Goal: Use online tool/utility: Utilize a website feature to perform a specific function

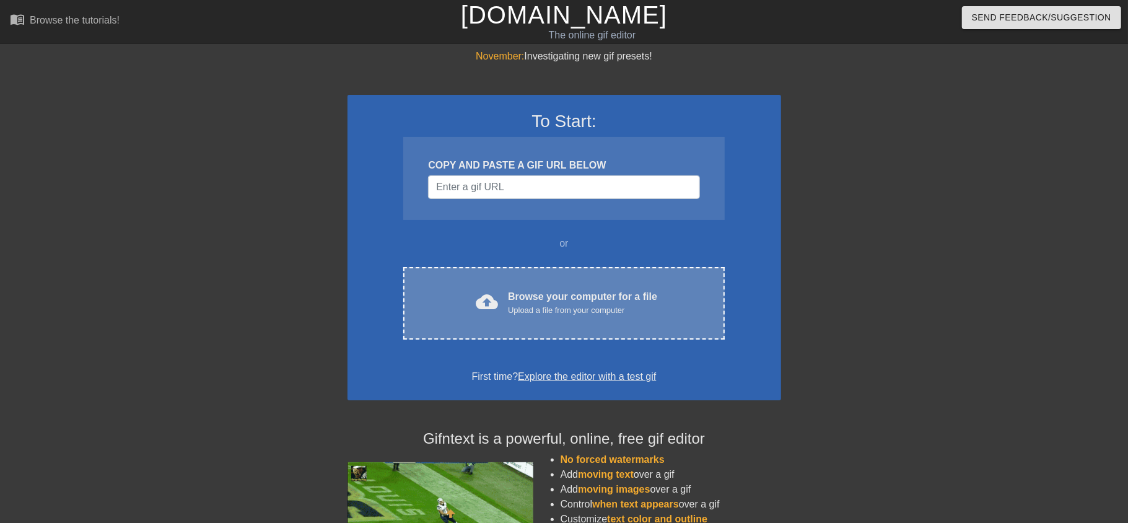
click at [618, 304] on div "Upload a file from your computer" at bounding box center [582, 310] width 149 height 12
click at [530, 273] on div "cloud_upload Browse your computer for a file Upload a file from your computer C…" at bounding box center [563, 303] width 321 height 73
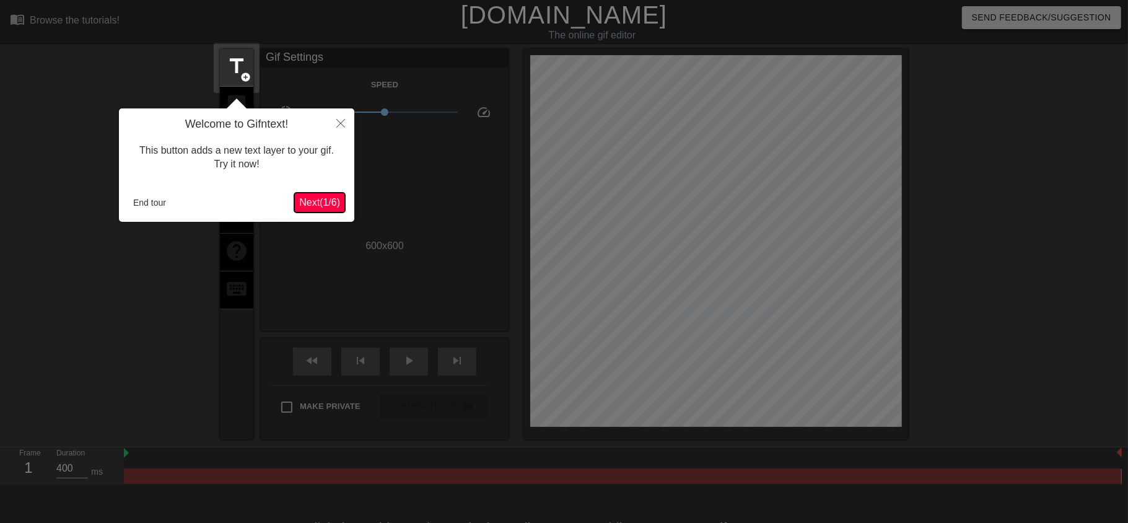
scroll to position [30, 0]
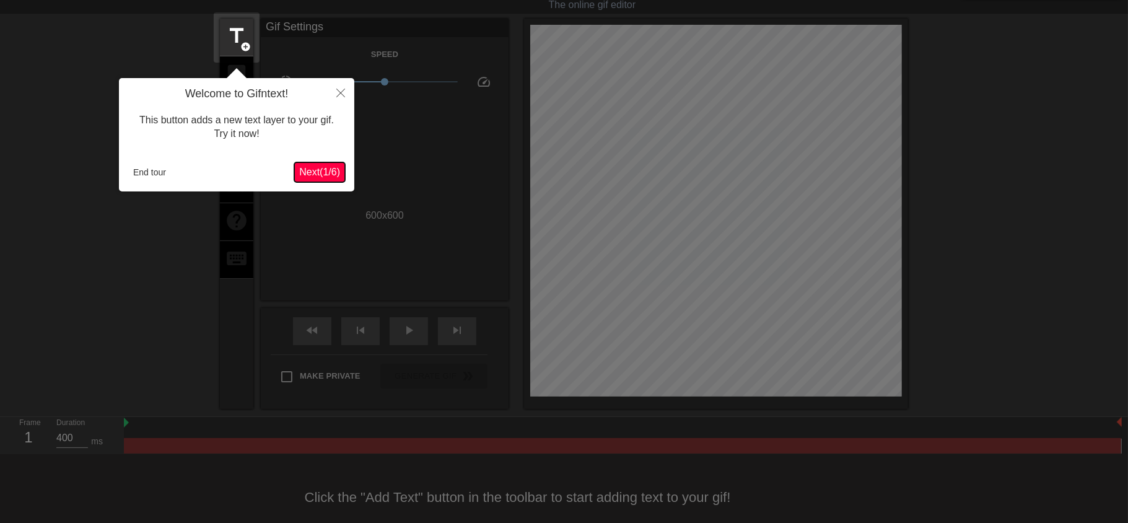
click at [322, 176] on span "Next ( 1 / 6 )" at bounding box center [319, 172] width 41 height 11
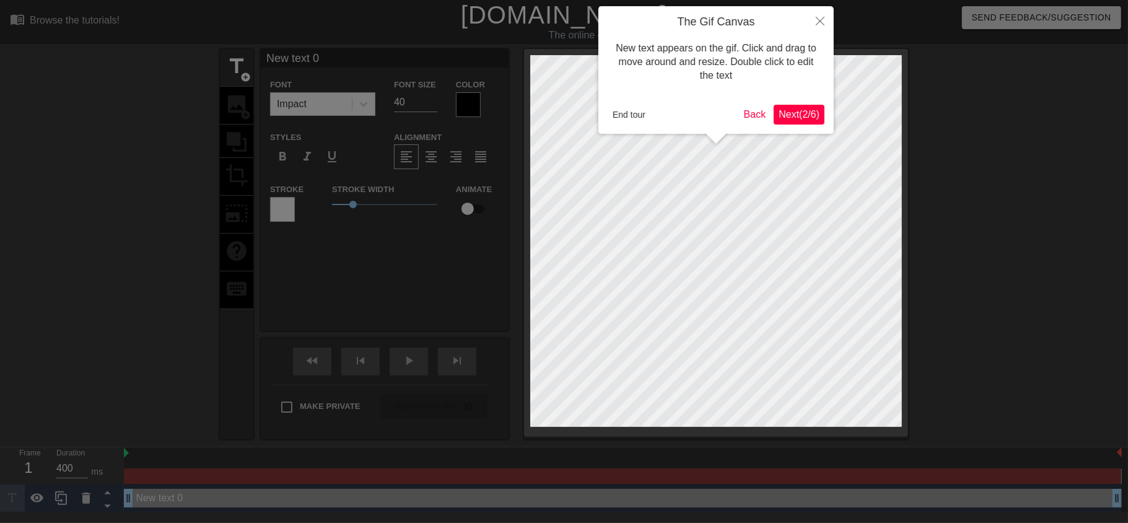
scroll to position [0, 0]
click at [626, 115] on button "End tour" at bounding box center [629, 114] width 43 height 19
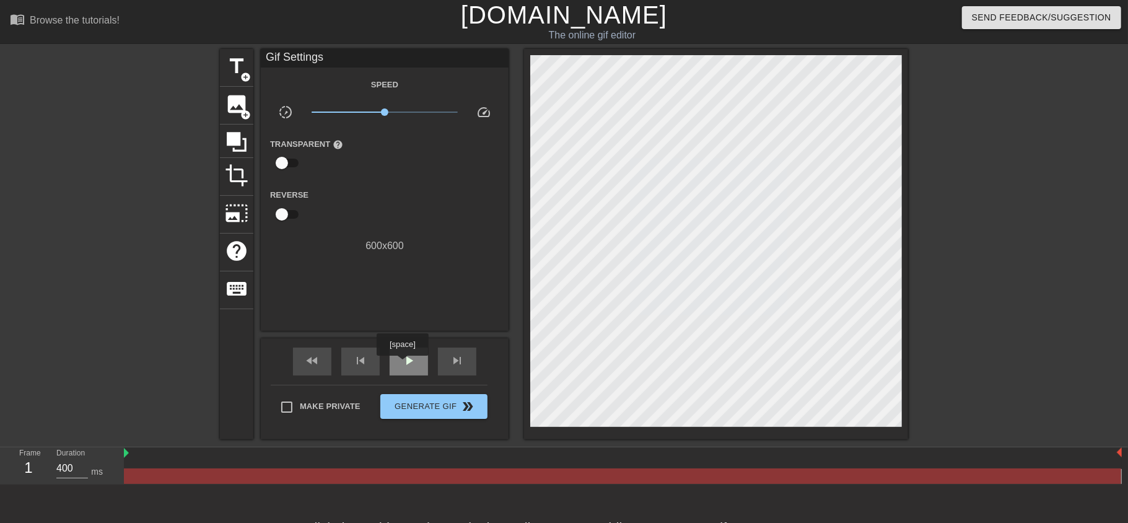
click at [403, 364] on span "play_arrow" at bounding box center [409, 360] width 15 height 15
click at [403, 361] on span "pause" at bounding box center [409, 360] width 15 height 15
click at [413, 367] on div "play_arrow" at bounding box center [409, 362] width 38 height 28
click at [413, 405] on span "Generate Gif double_arrow" at bounding box center [433, 406] width 97 height 15
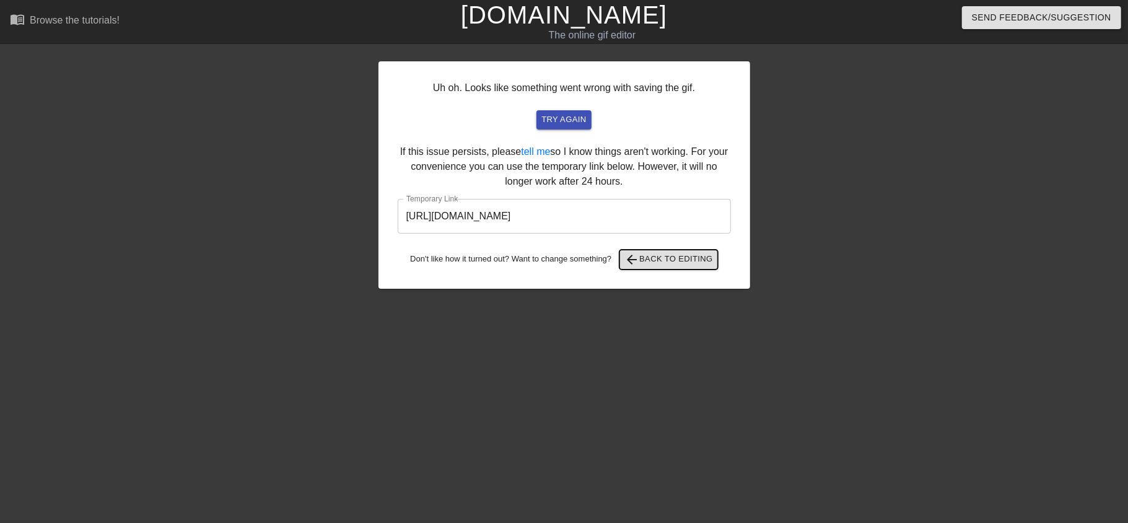
click at [657, 252] on span "arrow_back Back to Editing" at bounding box center [669, 259] width 89 height 15
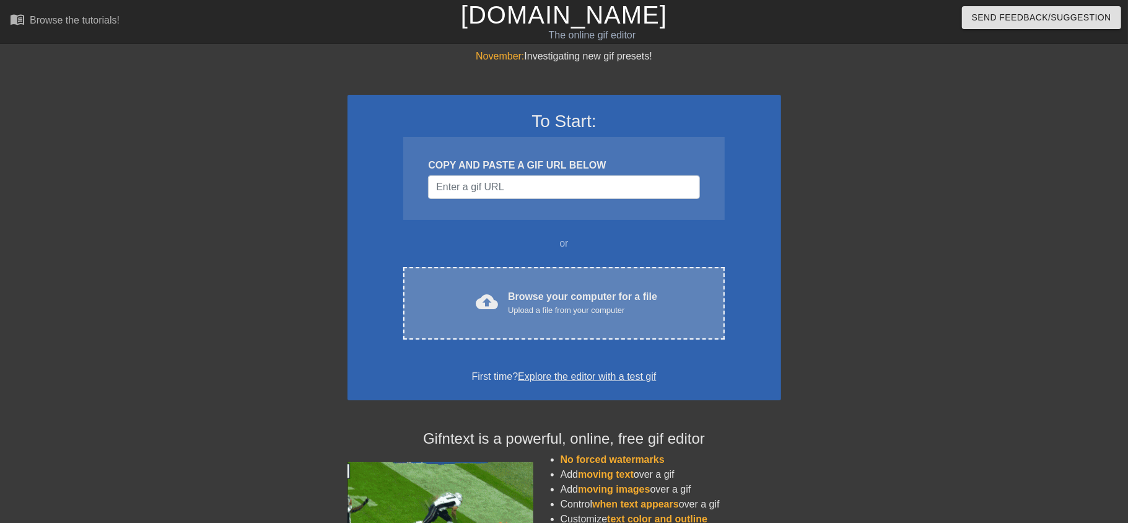
click at [560, 289] on div "Browse your computer for a file Upload a file from your computer" at bounding box center [582, 302] width 149 height 27
click at [558, 289] on div "Browse your computer for a file Upload a file from your computer" at bounding box center [582, 302] width 149 height 27
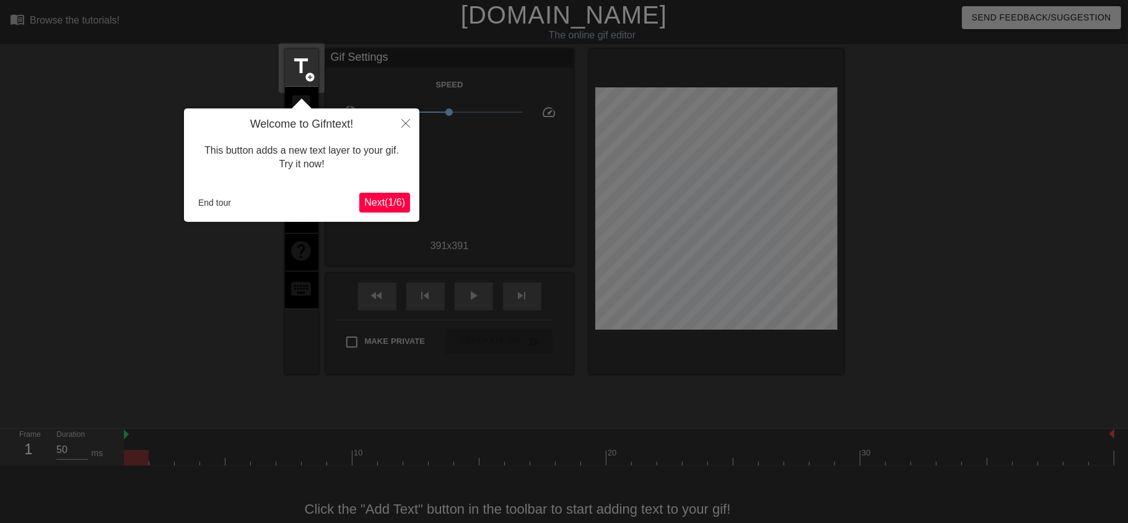
scroll to position [30, 0]
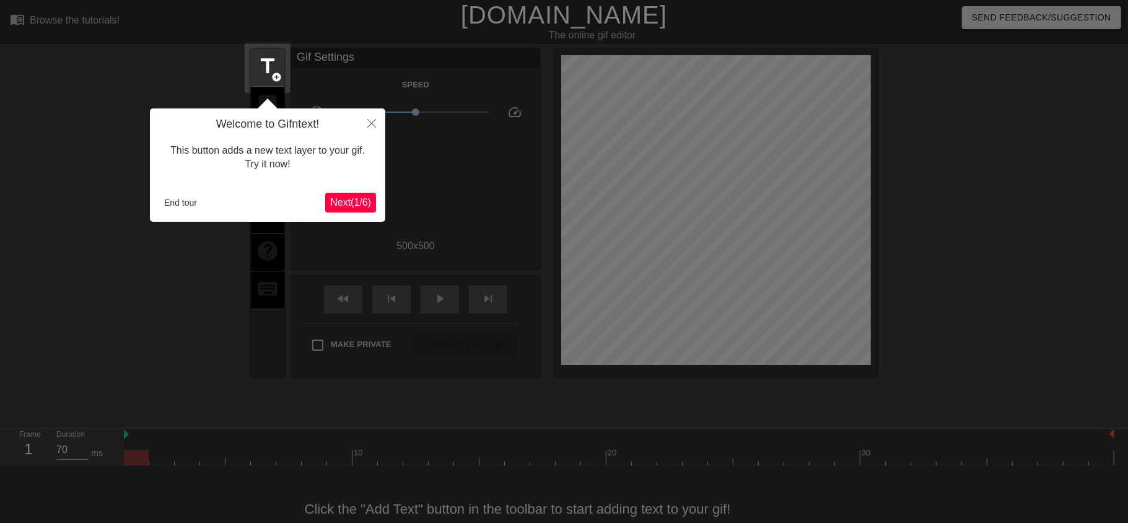
scroll to position [30, 0]
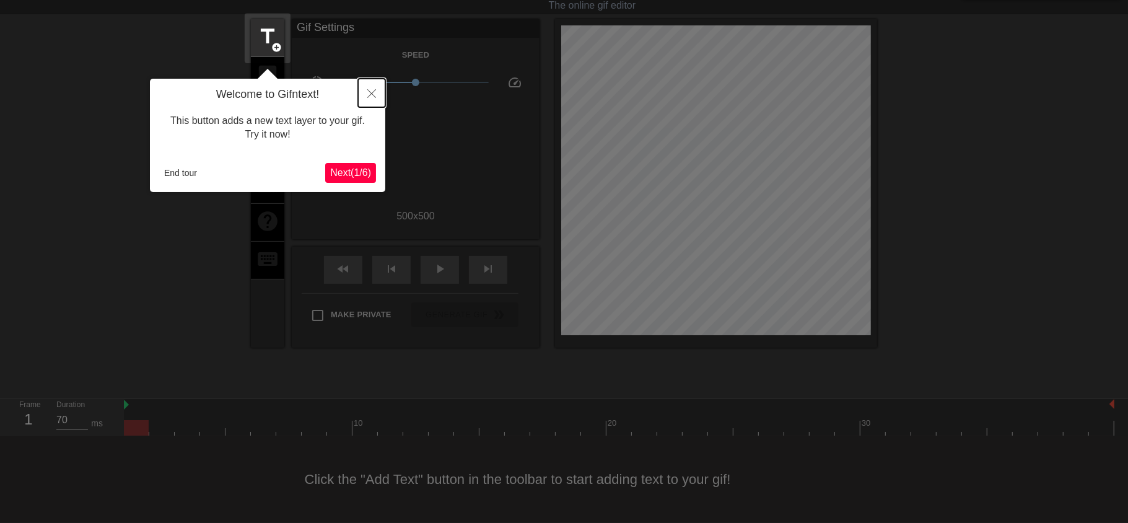
click at [369, 94] on icon "Close" at bounding box center [371, 93] width 9 height 9
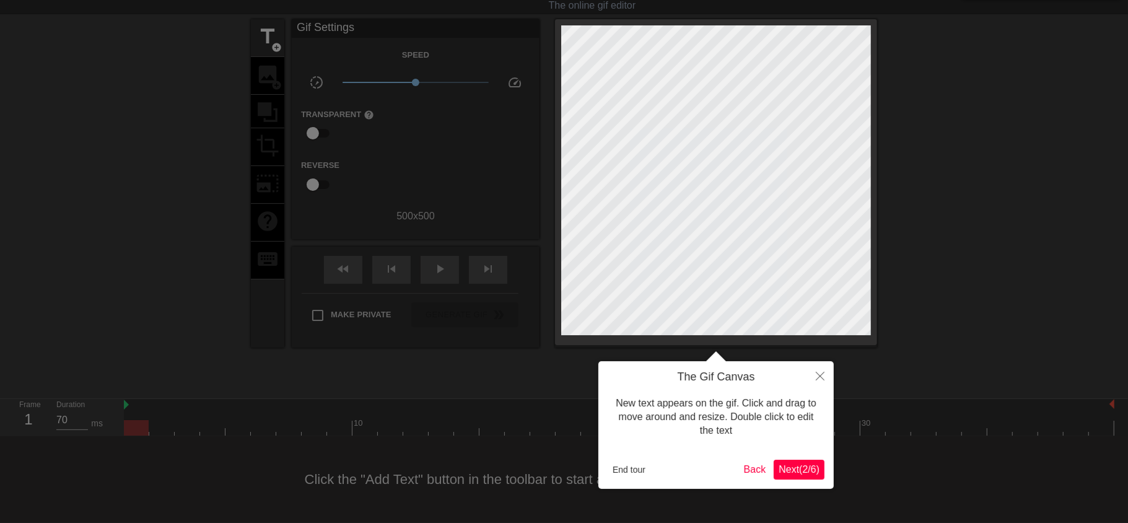
scroll to position [0, 0]
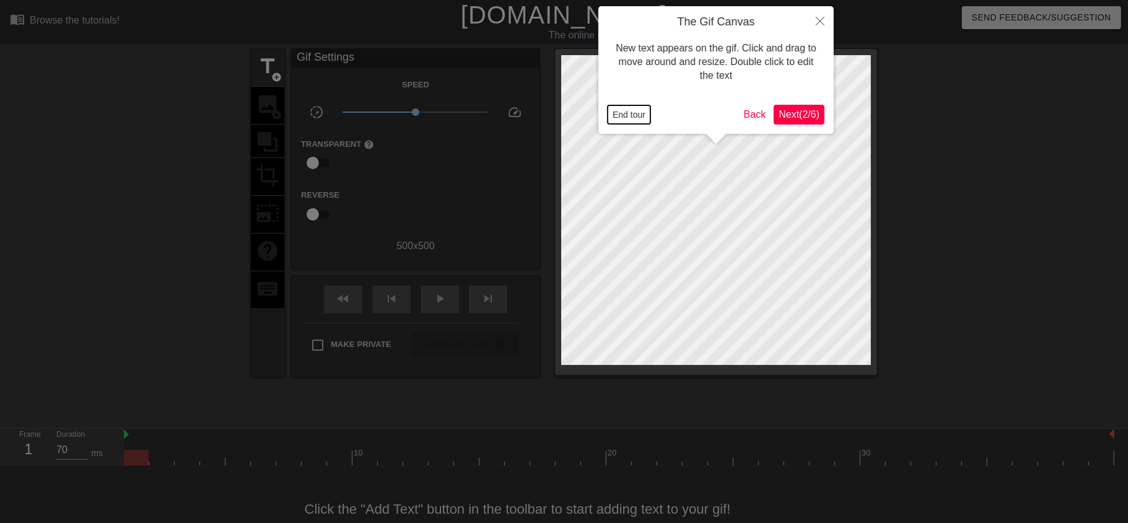
click at [638, 112] on button "End tour" at bounding box center [629, 114] width 43 height 19
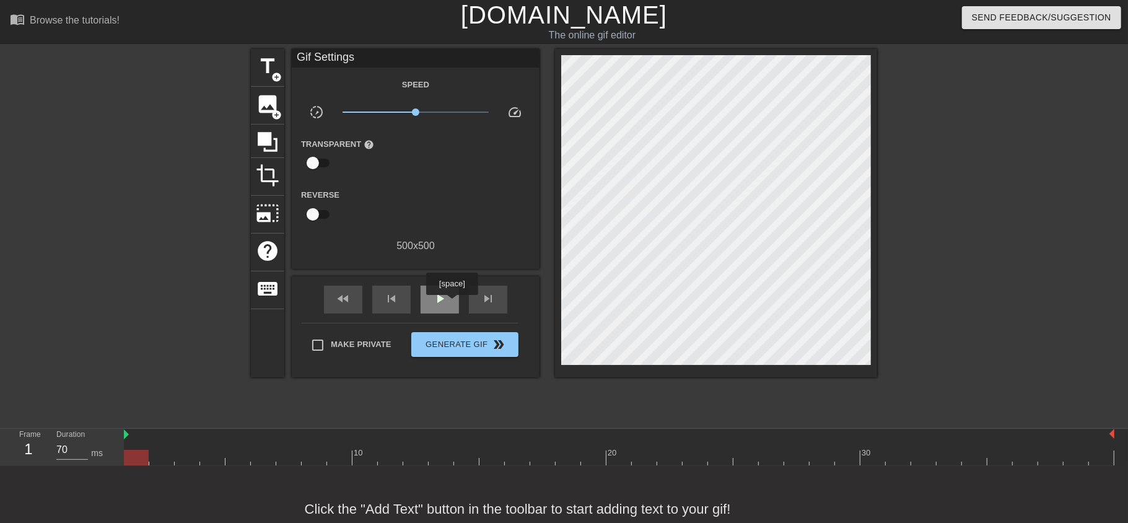
click at [449, 302] on div "play_arrow" at bounding box center [440, 300] width 38 height 28
click at [449, 302] on div "pause" at bounding box center [440, 300] width 38 height 28
drag, startPoint x: 797, startPoint y: 464, endPoint x: 140, endPoint y: 499, distance: 657.8
click at [140, 499] on div "menu_book Browse the tutorials! Gifntext.com The online gif editor Send Feedbac…" at bounding box center [564, 276] width 1128 height 552
click at [272, 103] on span "image" at bounding box center [268, 104] width 24 height 24
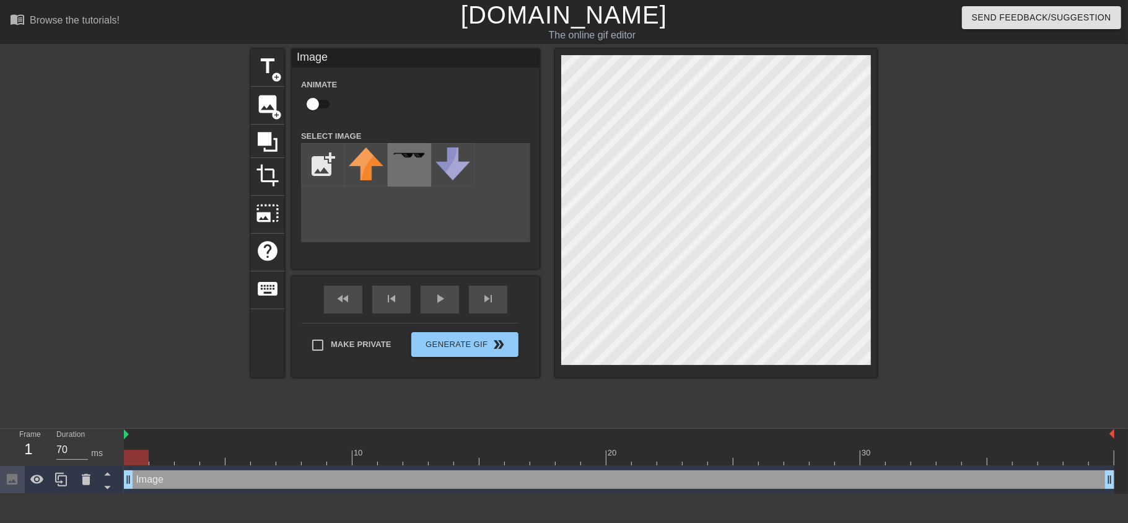
click at [413, 167] on div at bounding box center [409, 164] width 43 height 43
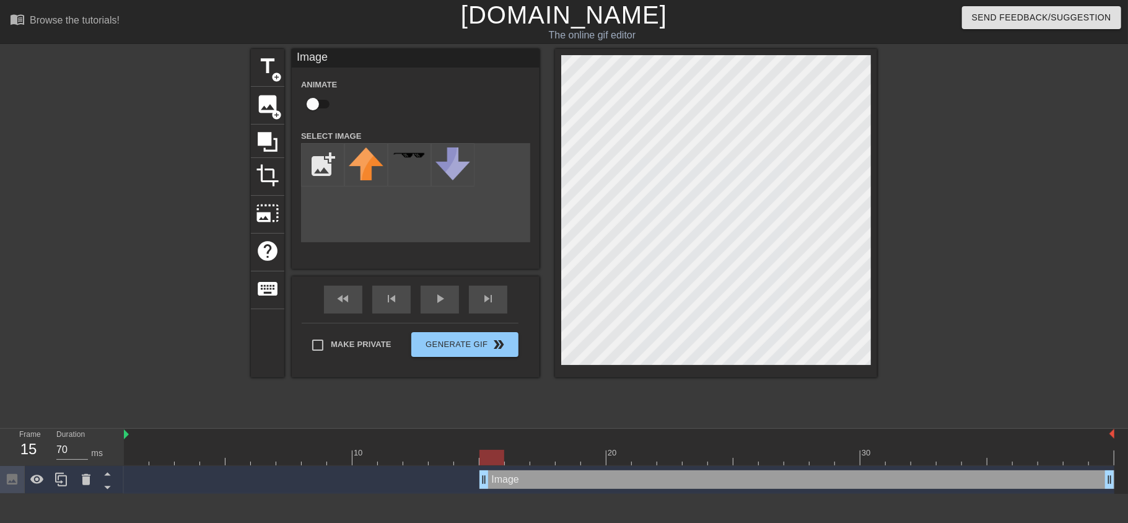
drag, startPoint x: 131, startPoint y: 483, endPoint x: 483, endPoint y: 479, distance: 352.0
click at [436, 308] on div "play_arrow" at bounding box center [440, 300] width 38 height 28
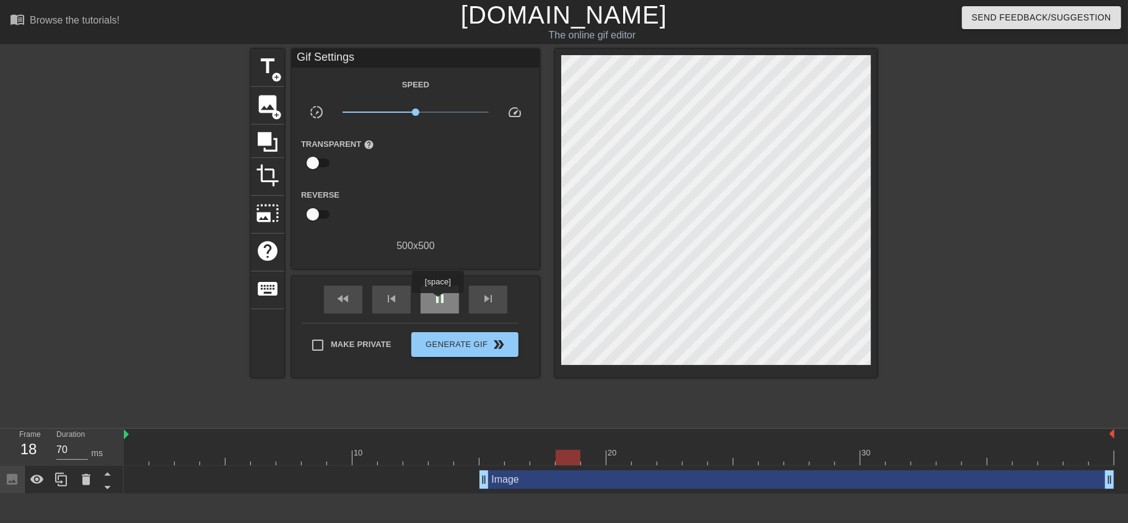
click at [438, 302] on span "pause" at bounding box center [440, 298] width 15 height 15
drag, startPoint x: 483, startPoint y: 480, endPoint x: 553, endPoint y: 487, distance: 71.0
click at [553, 487] on div "Image drag_handle drag_handle" at bounding box center [619, 479] width 991 height 19
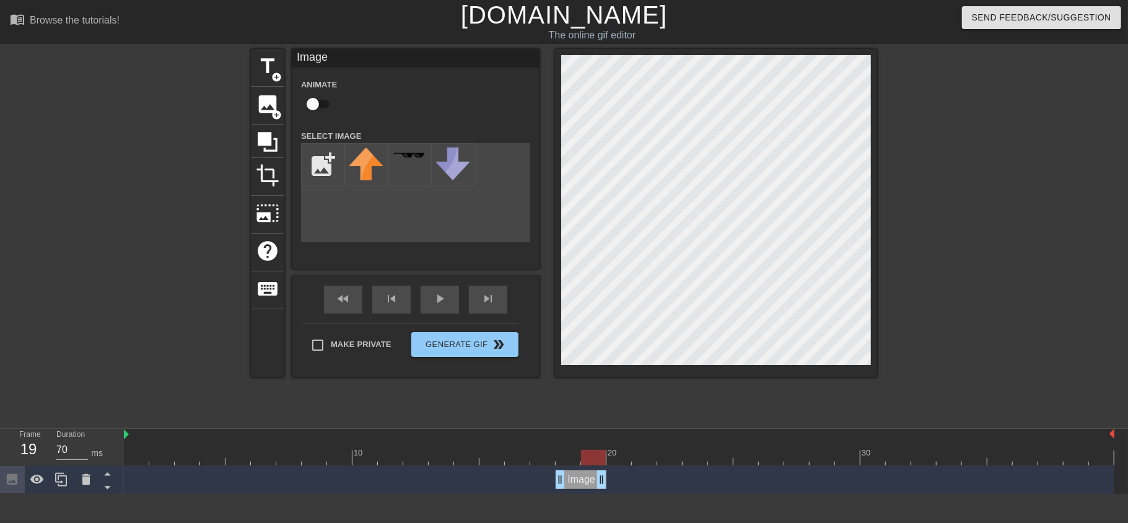
drag, startPoint x: 1111, startPoint y: 481, endPoint x: 610, endPoint y: 497, distance: 501.5
click at [610, 494] on html "menu_book Browse the tutorials! Gifntext.com The online gif editor Send Feedbac…" at bounding box center [564, 247] width 1128 height 494
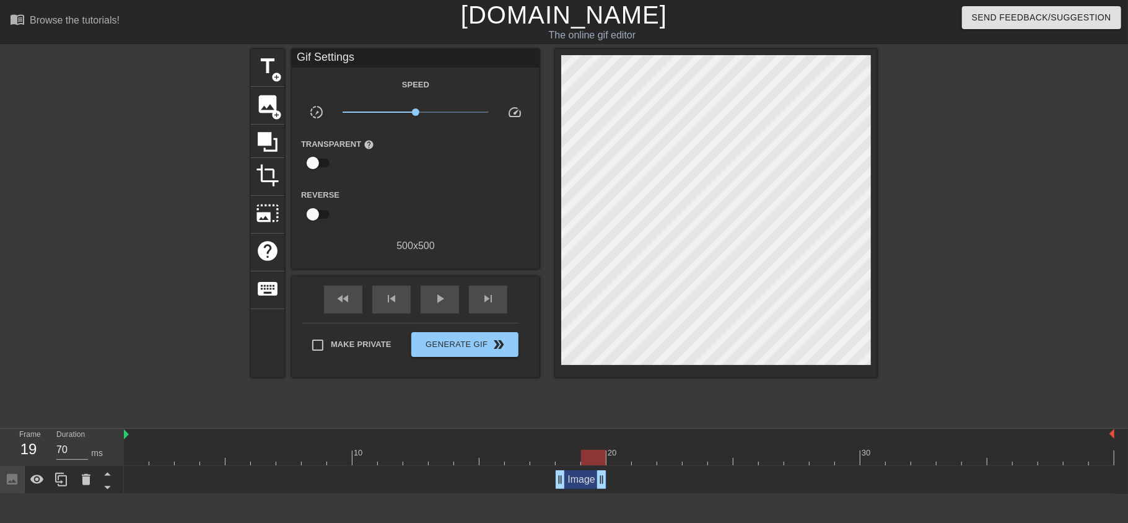
click at [605, 491] on div "Image drag_handle drag_handle" at bounding box center [619, 480] width 991 height 28
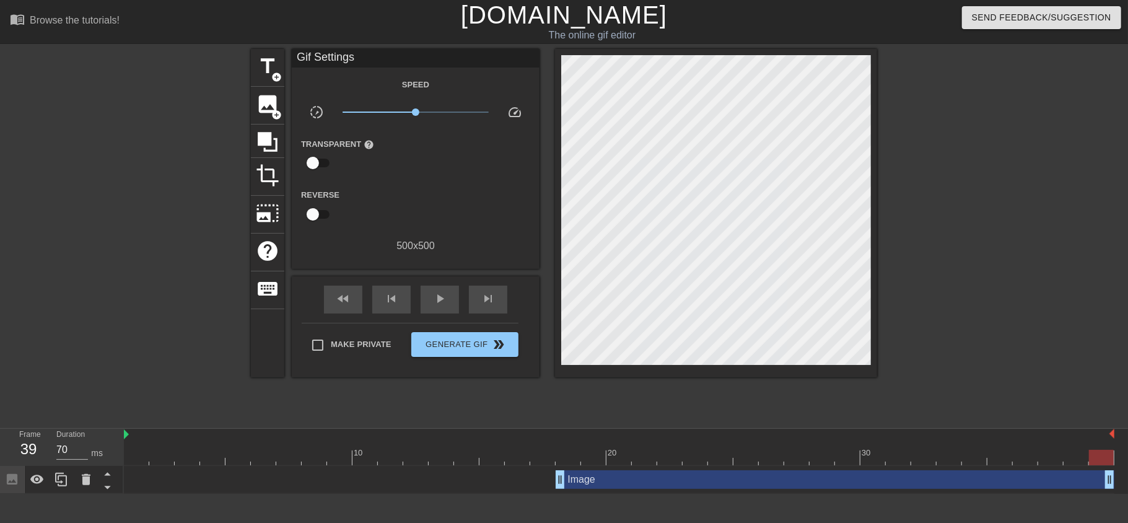
drag, startPoint x: 598, startPoint y: 481, endPoint x: 1127, endPoint y: 462, distance: 529.6
click at [1127, 462] on div "10 20 30 Image drag_handle drag_handle" at bounding box center [626, 461] width 1004 height 65
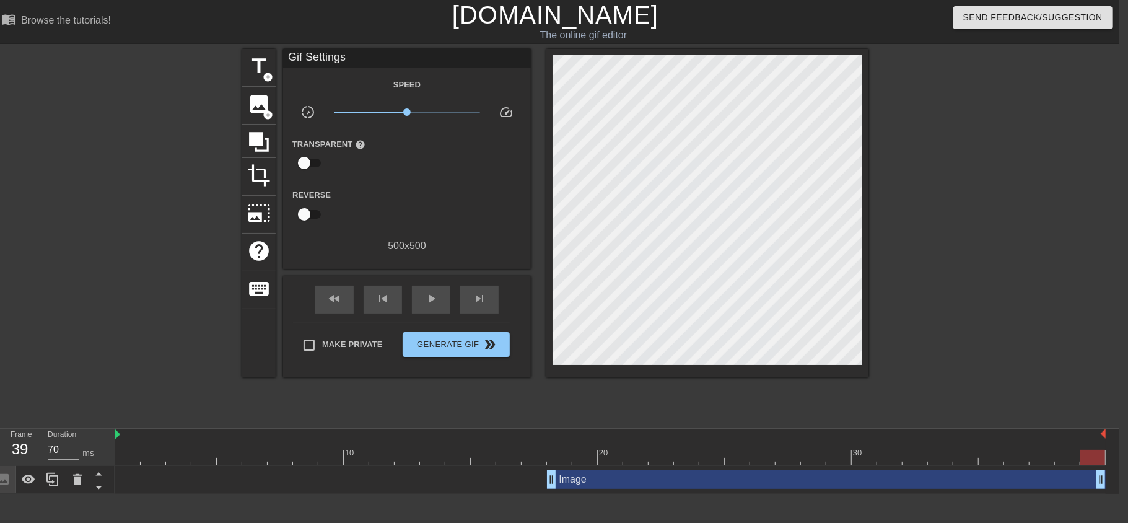
scroll to position [0, 8]
drag, startPoint x: 1103, startPoint y: 483, endPoint x: 1128, endPoint y: 479, distance: 25.2
click at [1120, 479] on html "menu_book Browse the tutorials! Gifntext.com The online gif editor Send Feedbac…" at bounding box center [556, 247] width 1128 height 494
click at [46, 484] on icon at bounding box center [53, 479] width 15 height 15
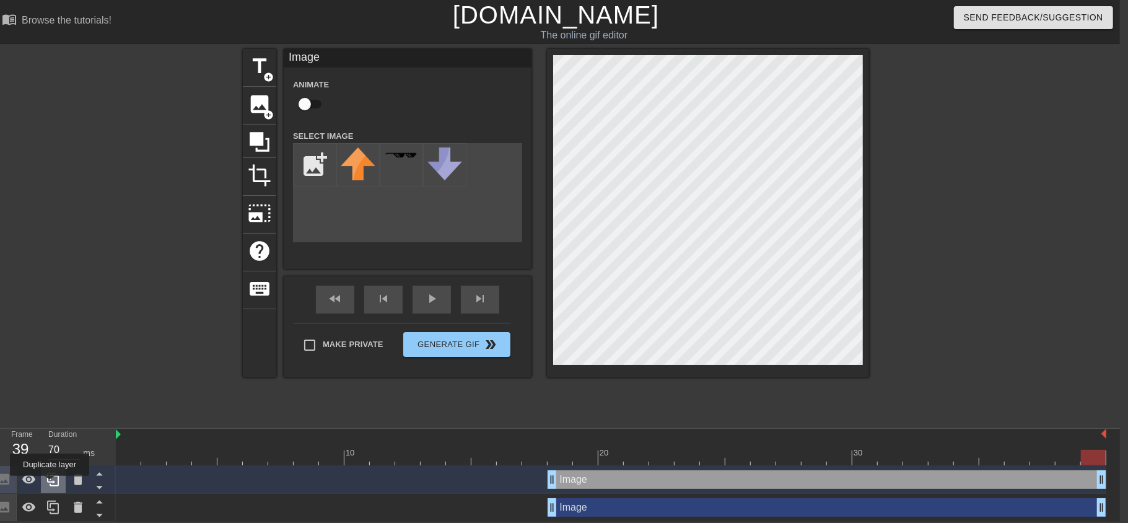
click at [48, 485] on icon at bounding box center [53, 479] width 15 height 15
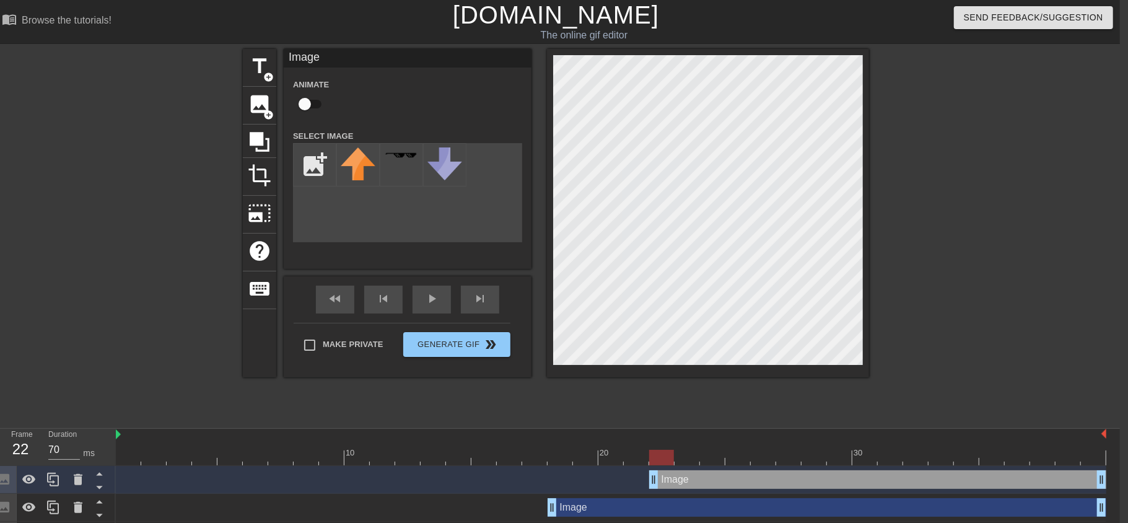
drag, startPoint x: 554, startPoint y: 481, endPoint x: 651, endPoint y: 488, distance: 96.9
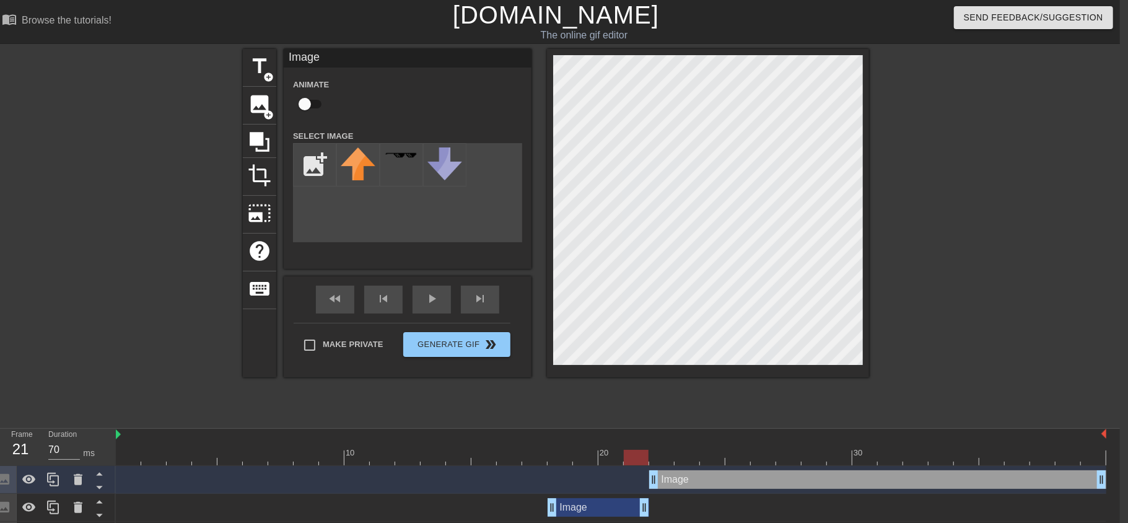
drag, startPoint x: 1101, startPoint y: 504, endPoint x: 645, endPoint y: 539, distance: 457.4
click at [645, 522] on html "menu_book Browse the tutorials! Gifntext.com The online gif editor Send Feedbac…" at bounding box center [556, 275] width 1128 height 550
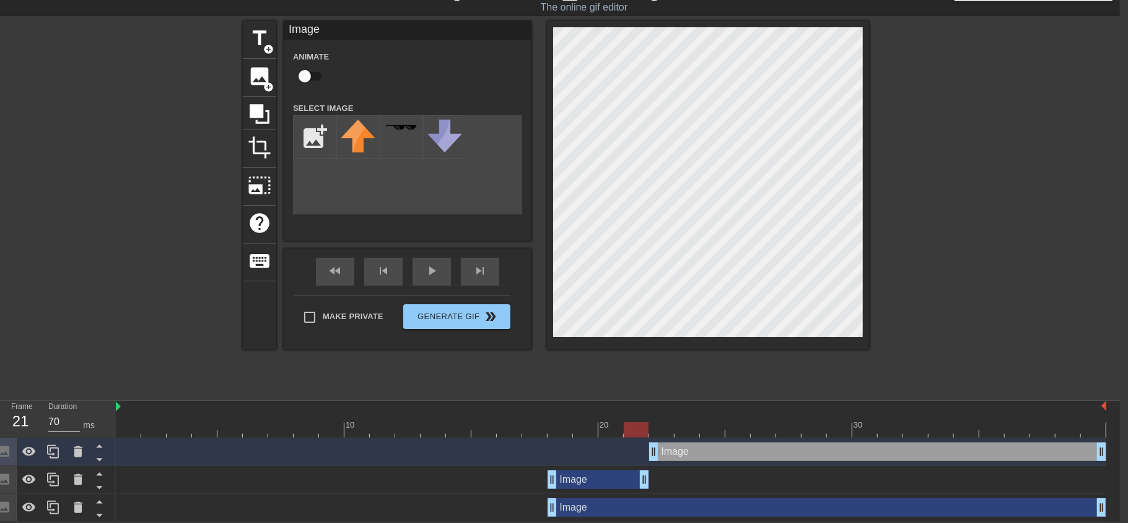
scroll to position [28, 9]
drag, startPoint x: 549, startPoint y: 478, endPoint x: 594, endPoint y: 494, distance: 47.8
click at [594, 494] on div "Image drag_handle drag_handle Image drag_handle drag_handle Image drag_handle d…" at bounding box center [617, 480] width 1004 height 84
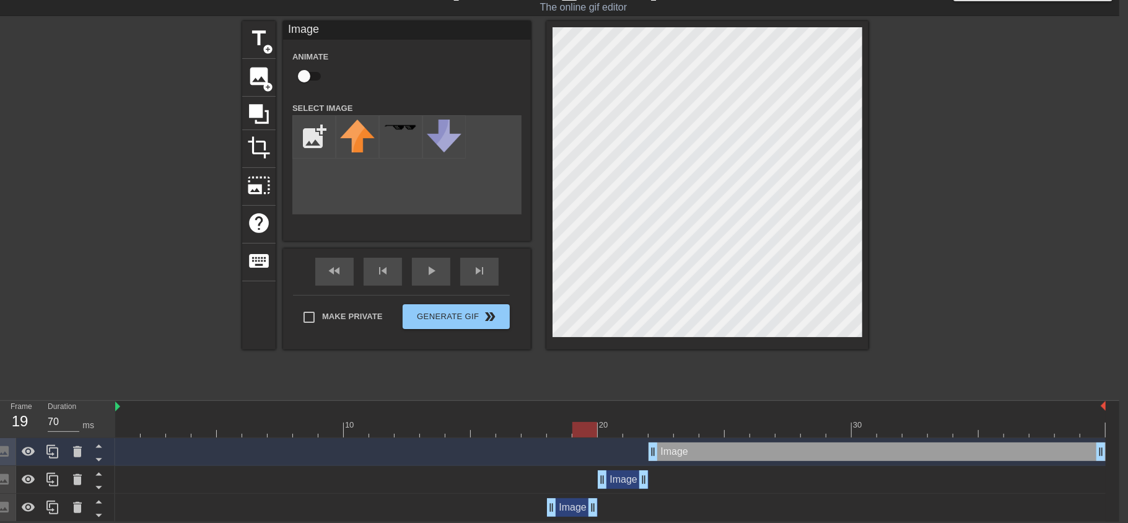
drag, startPoint x: 1104, startPoint y: 511, endPoint x: 604, endPoint y: 520, distance: 500.8
click at [604, 520] on html "menu_book Browse the tutorials! Gifntext.com The online gif editor Send Feedbac…" at bounding box center [555, 247] width 1128 height 550
drag, startPoint x: 582, startPoint y: 431, endPoint x: 698, endPoint y: 429, distance: 115.9
click at [698, 429] on div at bounding box center [610, 429] width 991 height 15
drag, startPoint x: 681, startPoint y: 431, endPoint x: 637, endPoint y: 428, distance: 44.1
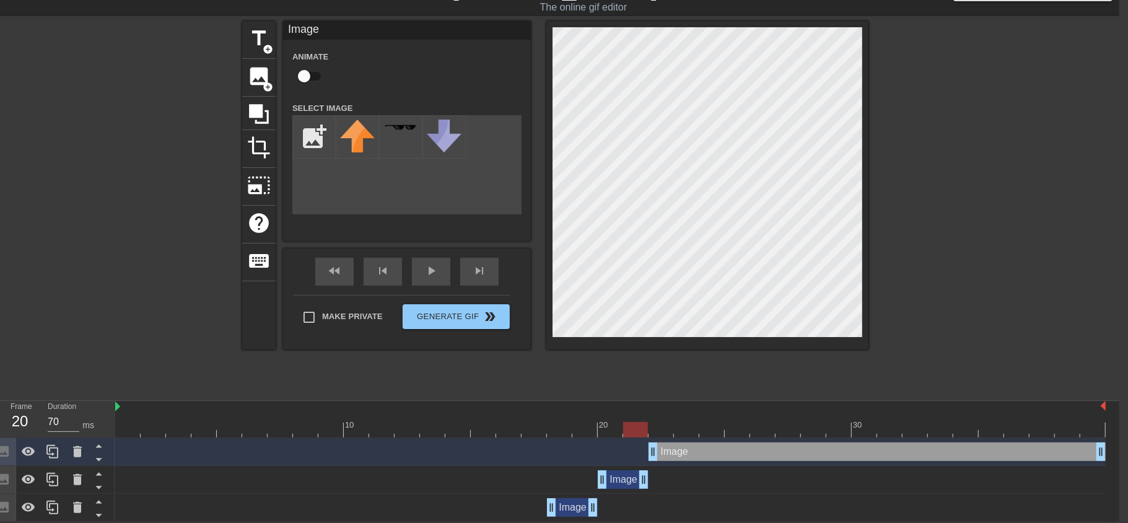
click at [637, 428] on div at bounding box center [635, 429] width 25 height 15
click at [71, 506] on icon at bounding box center [77, 507] width 15 height 15
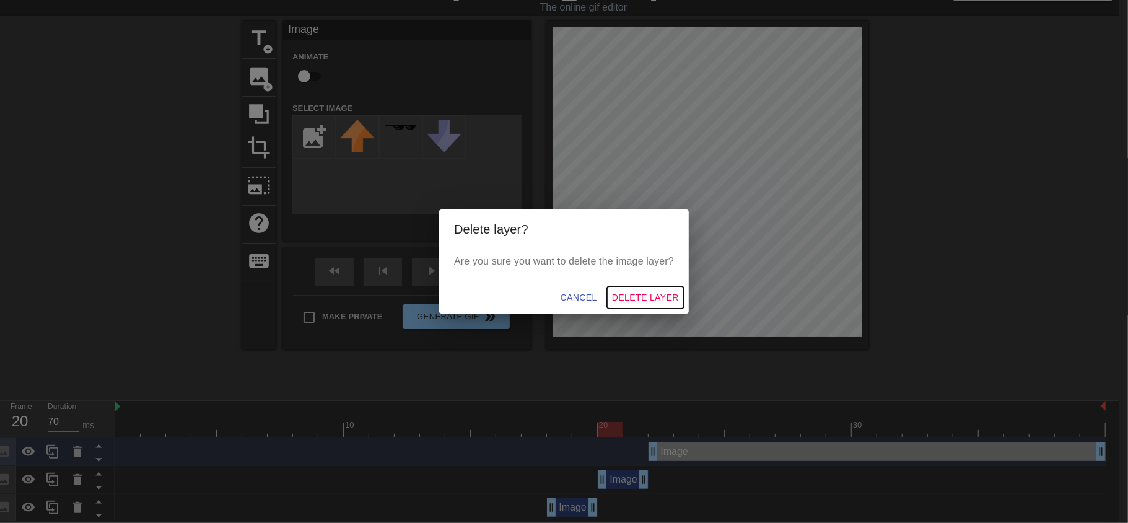
click at [635, 293] on span "Delete Layer" at bounding box center [645, 297] width 67 height 15
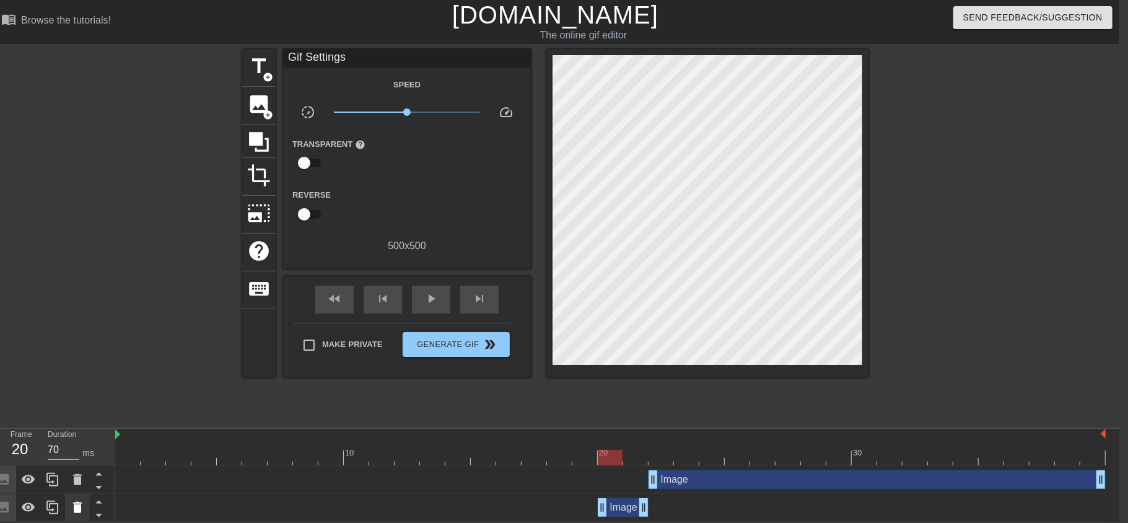
click at [65, 510] on div at bounding box center [77, 507] width 25 height 27
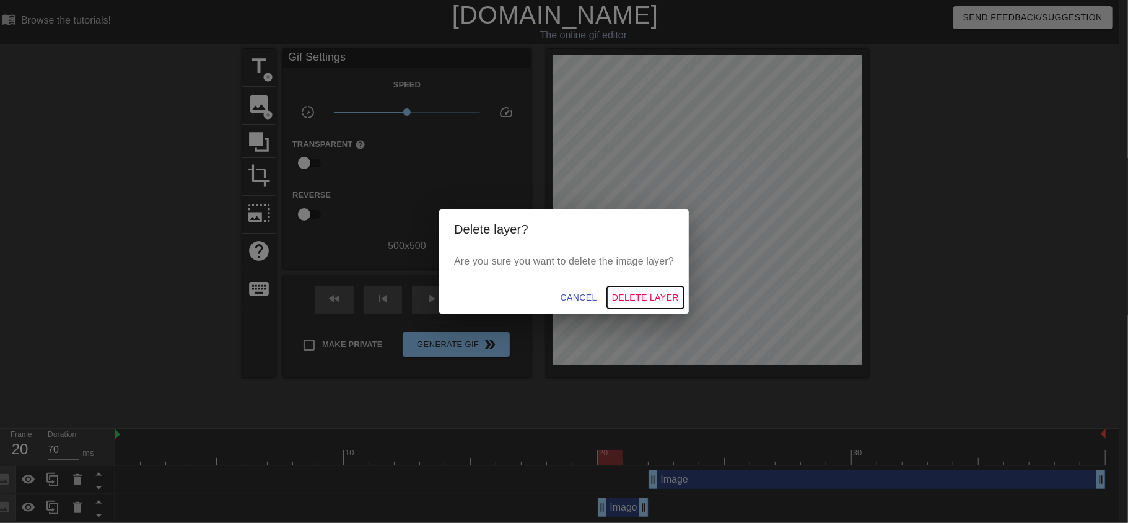
click at [639, 292] on span "Delete Layer" at bounding box center [645, 297] width 67 height 15
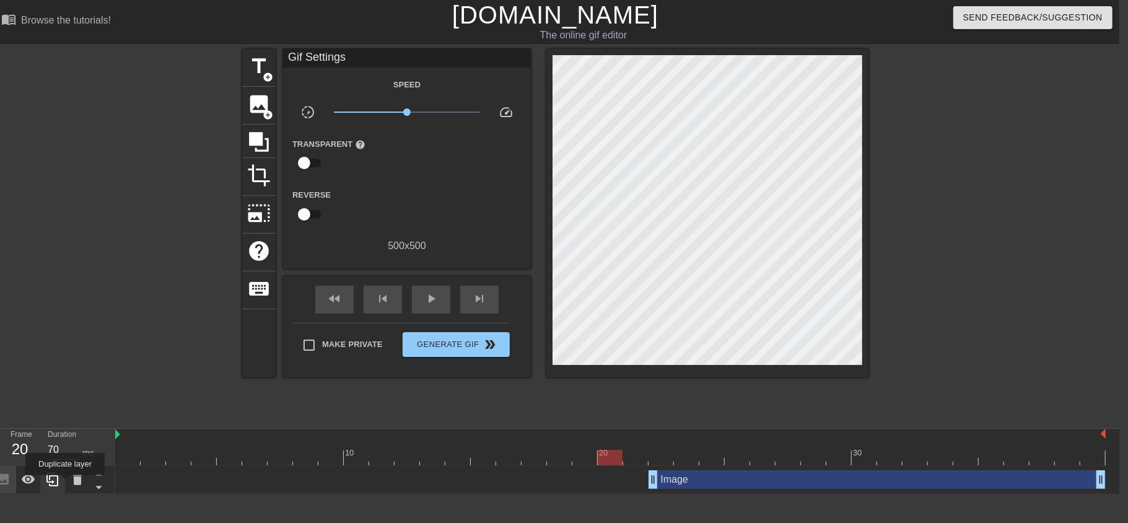
click at [58, 483] on icon at bounding box center [52, 479] width 15 height 15
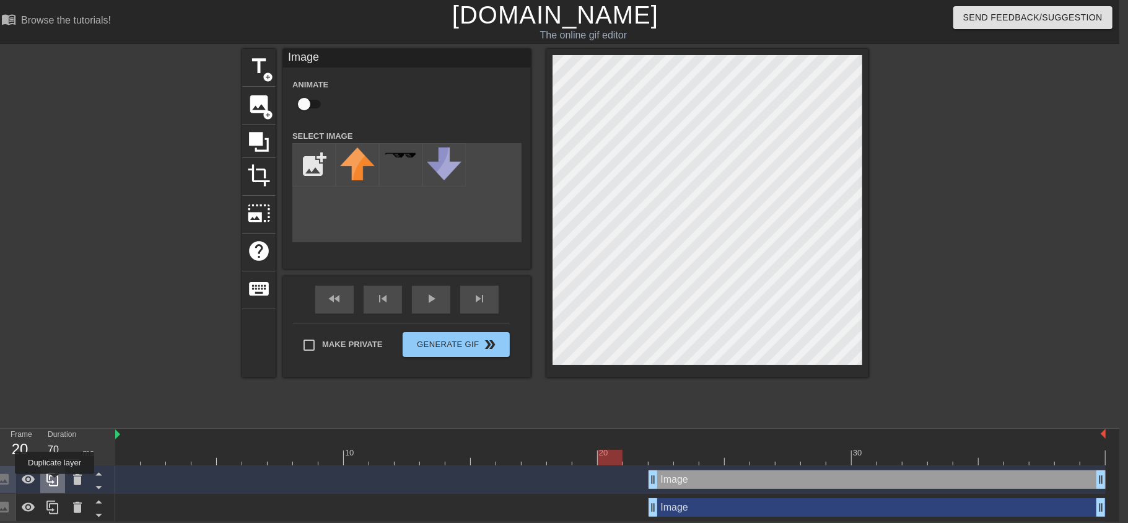
click at [53, 483] on icon at bounding box center [52, 479] width 15 height 15
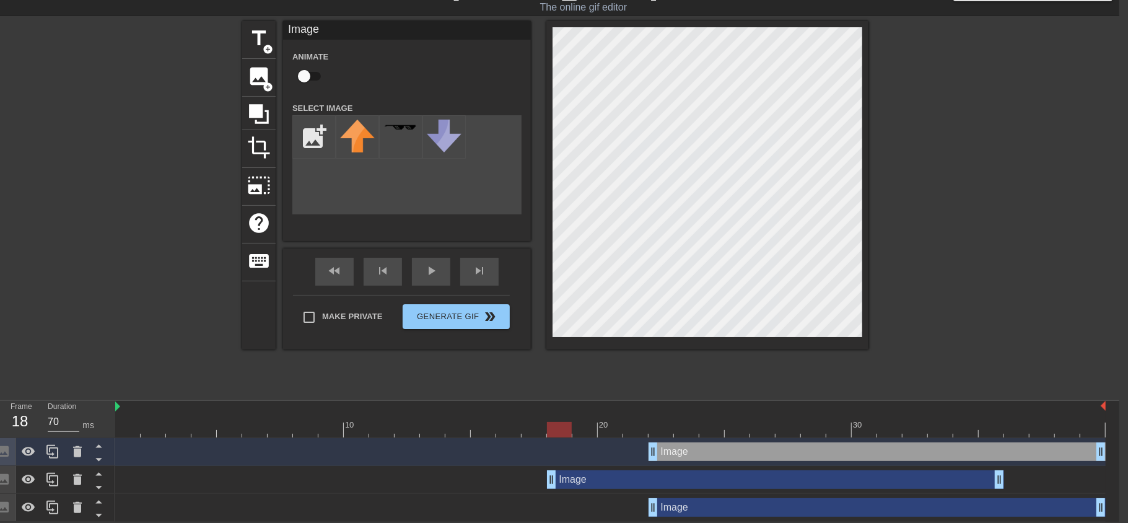
drag, startPoint x: 723, startPoint y: 480, endPoint x: 627, endPoint y: 485, distance: 95.5
click at [627, 485] on div "Image drag_handle drag_handle" at bounding box center [775, 479] width 457 height 19
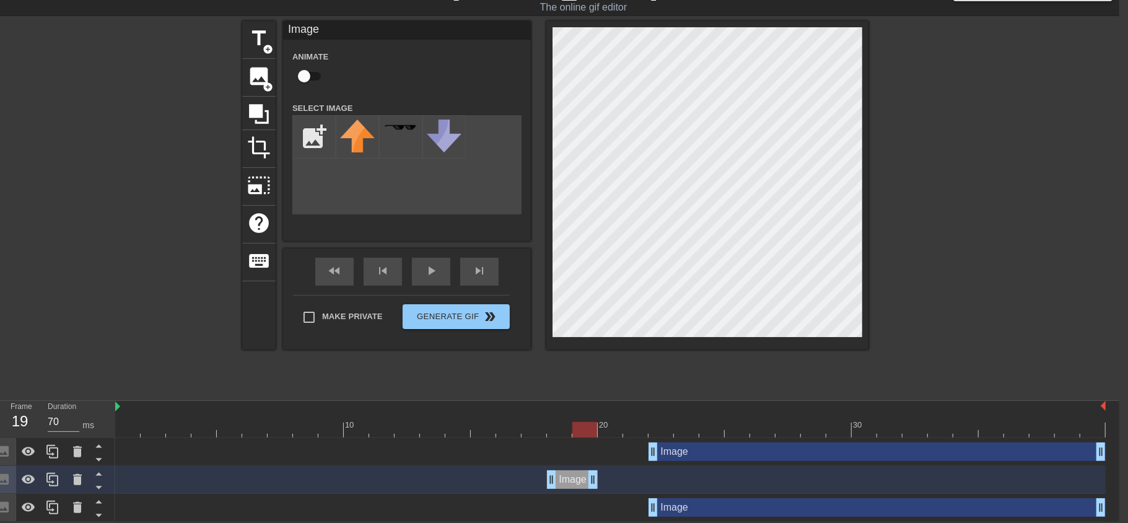
drag, startPoint x: 1000, startPoint y: 481, endPoint x: 596, endPoint y: 508, distance: 404.9
click at [596, 508] on div "Image drag_handle drag_handle Image drag_handle drag_handle Image drag_handle d…" at bounding box center [617, 480] width 1004 height 84
drag, startPoint x: 571, startPoint y: 473, endPoint x: 628, endPoint y: 478, distance: 56.6
click at [628, 478] on div "Image drag_handle drag_handle" at bounding box center [623, 479] width 51 height 19
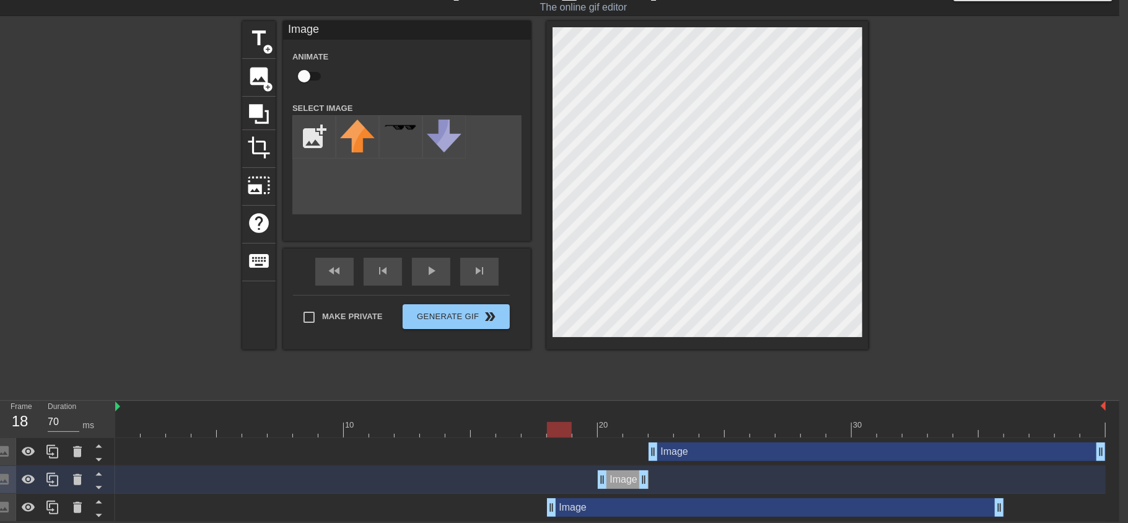
drag, startPoint x: 680, startPoint y: 504, endPoint x: 579, endPoint y: 500, distance: 100.5
click at [579, 500] on div "Image drag_handle drag_handle" at bounding box center [775, 507] width 457 height 19
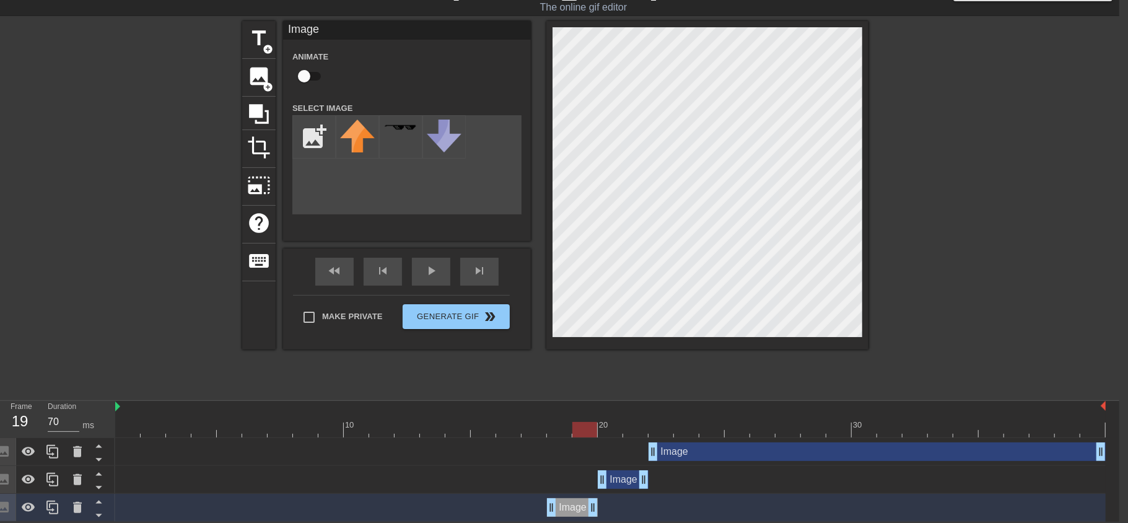
drag, startPoint x: 1001, startPoint y: 503, endPoint x: 601, endPoint y: 519, distance: 400.0
click at [601, 519] on html "menu_book Browse the tutorials! Gifntext.com The online gif editor Send Feedbac…" at bounding box center [555, 247] width 1128 height 550
drag, startPoint x: 586, startPoint y: 433, endPoint x: 573, endPoint y: 435, distance: 13.1
click at [573, 435] on div at bounding box center [585, 429] width 25 height 15
drag, startPoint x: 586, startPoint y: 424, endPoint x: 604, endPoint y: 427, distance: 18.2
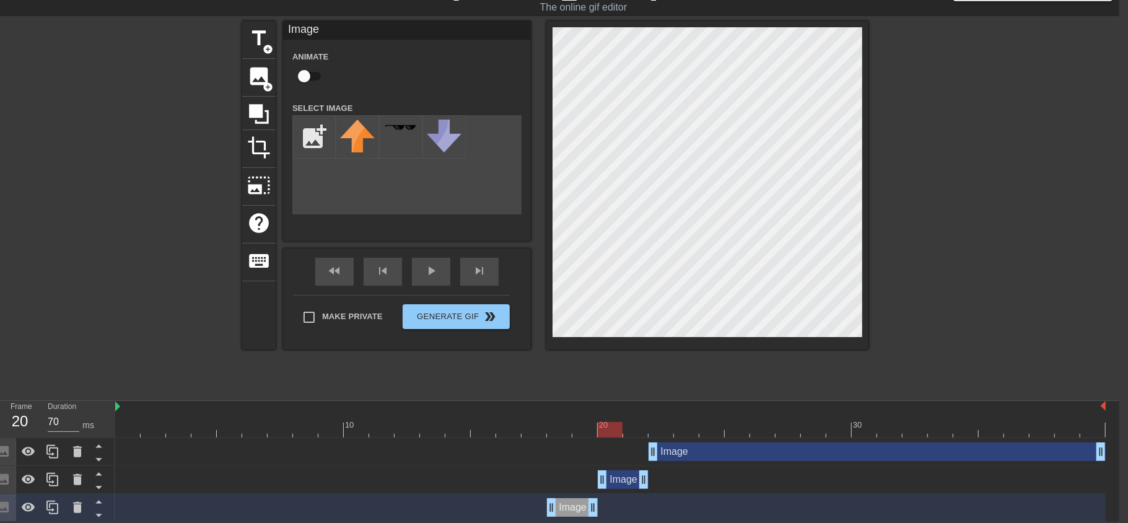
click at [604, 427] on div at bounding box center [610, 429] width 25 height 15
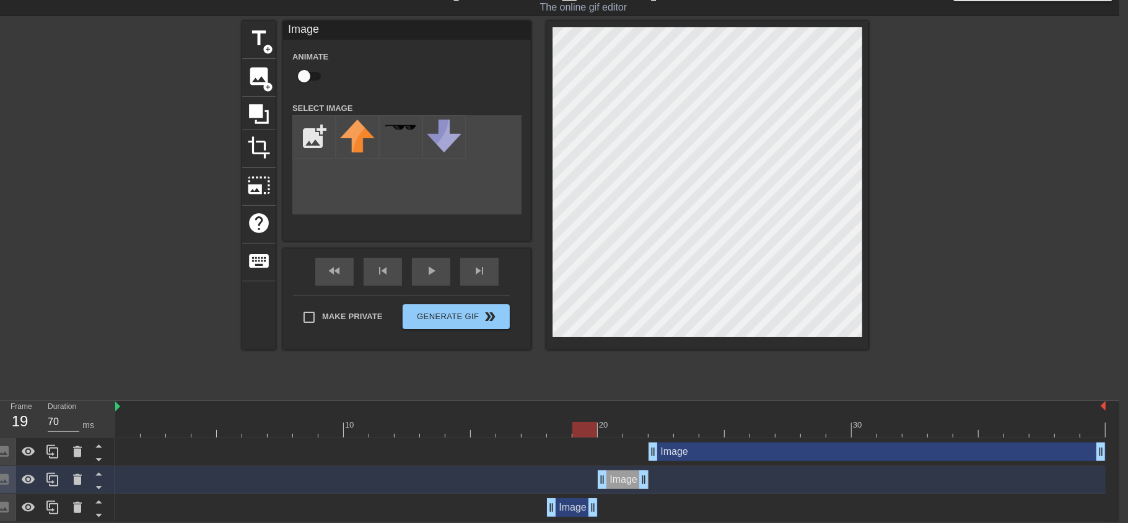
drag, startPoint x: 605, startPoint y: 433, endPoint x: 573, endPoint y: 432, distance: 32.2
click at [573, 432] on div at bounding box center [585, 429] width 25 height 15
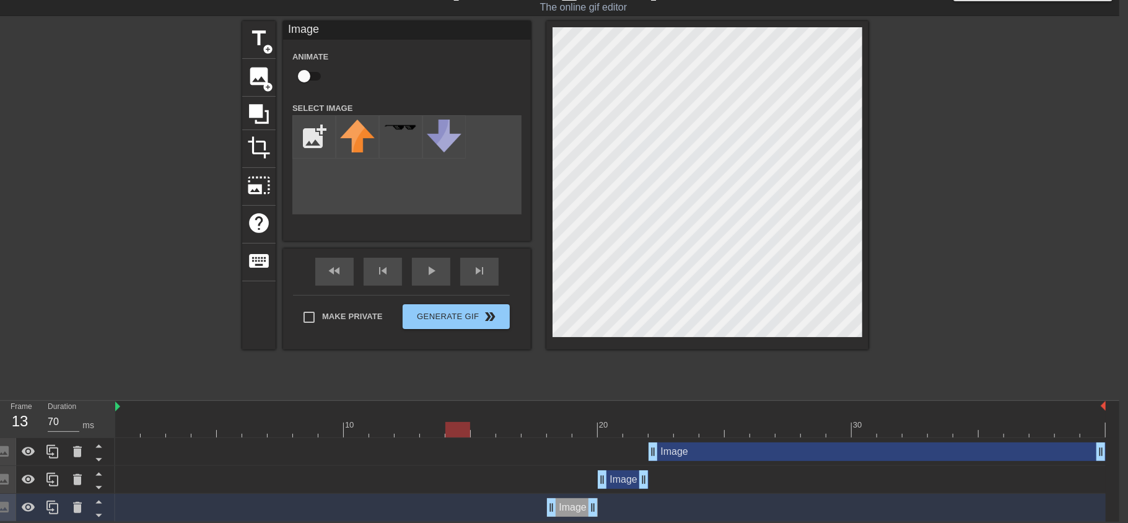
drag, startPoint x: 587, startPoint y: 426, endPoint x: 434, endPoint y: 437, distance: 152.8
click at [434, 437] on div "10 20 30" at bounding box center [610, 419] width 991 height 37
click at [424, 263] on span "play_arrow" at bounding box center [431, 270] width 15 height 15
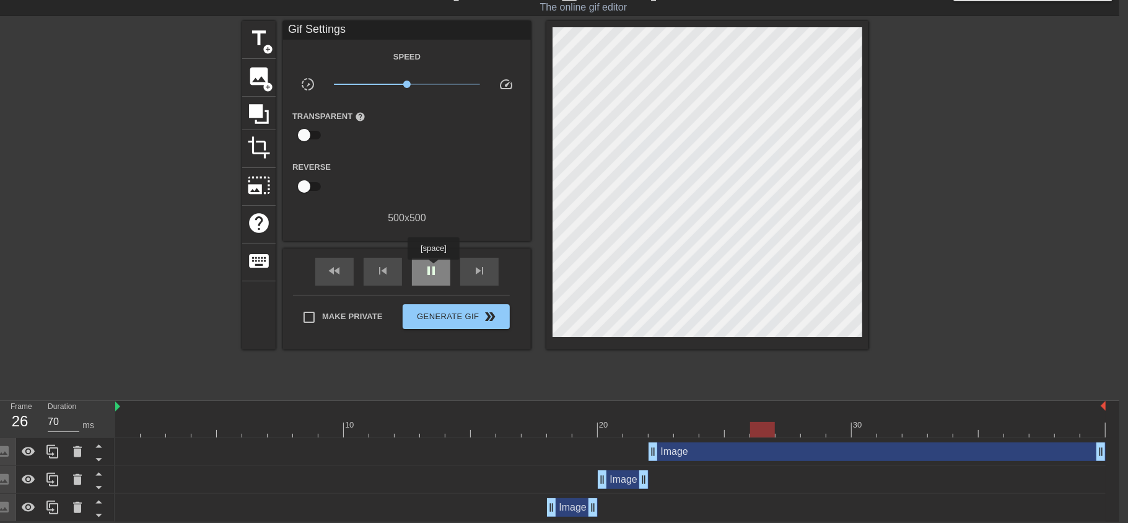
click at [434, 268] on span "pause" at bounding box center [431, 270] width 15 height 15
drag, startPoint x: 553, startPoint y: 508, endPoint x: 569, endPoint y: 509, distance: 16.2
click at [569, 509] on div "Image drag_handle drag_handle" at bounding box center [610, 507] width 991 height 19
drag, startPoint x: 604, startPoint y: 481, endPoint x: 625, endPoint y: 484, distance: 21.2
drag, startPoint x: 587, startPoint y: 503, endPoint x: 616, endPoint y: 506, distance: 29.2
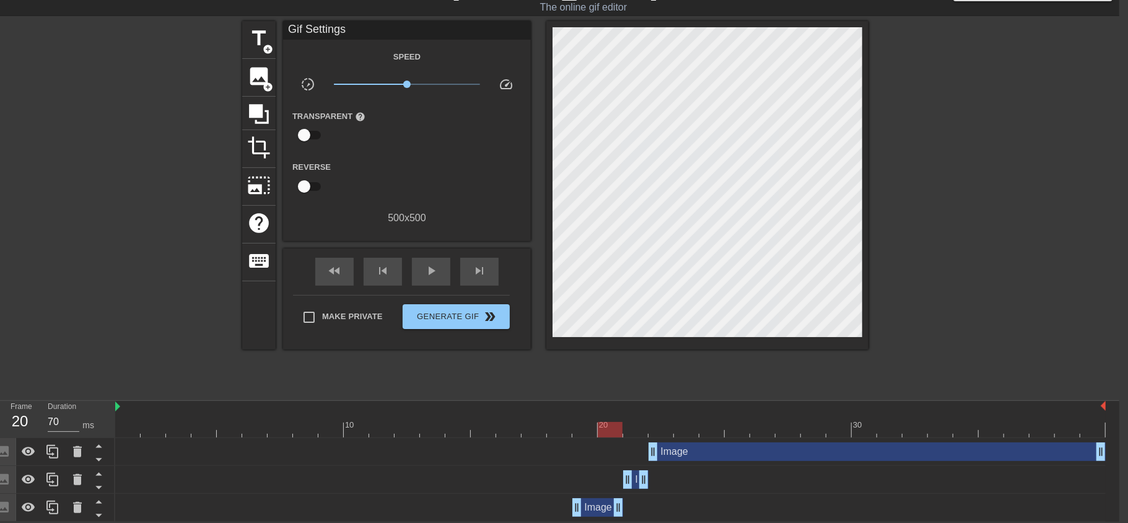
drag, startPoint x: 617, startPoint y: 509, endPoint x: 628, endPoint y: 512, distance: 10.8
click at [628, 512] on div "Image drag_handle drag_handle" at bounding box center [610, 507] width 991 height 19
drag, startPoint x: 578, startPoint y: 509, endPoint x: 595, endPoint y: 512, distance: 17.1
click at [595, 512] on div "Image drag_handle drag_handle" at bounding box center [610, 507] width 991 height 19
drag, startPoint x: 612, startPoint y: 431, endPoint x: 521, endPoint y: 429, distance: 91.1
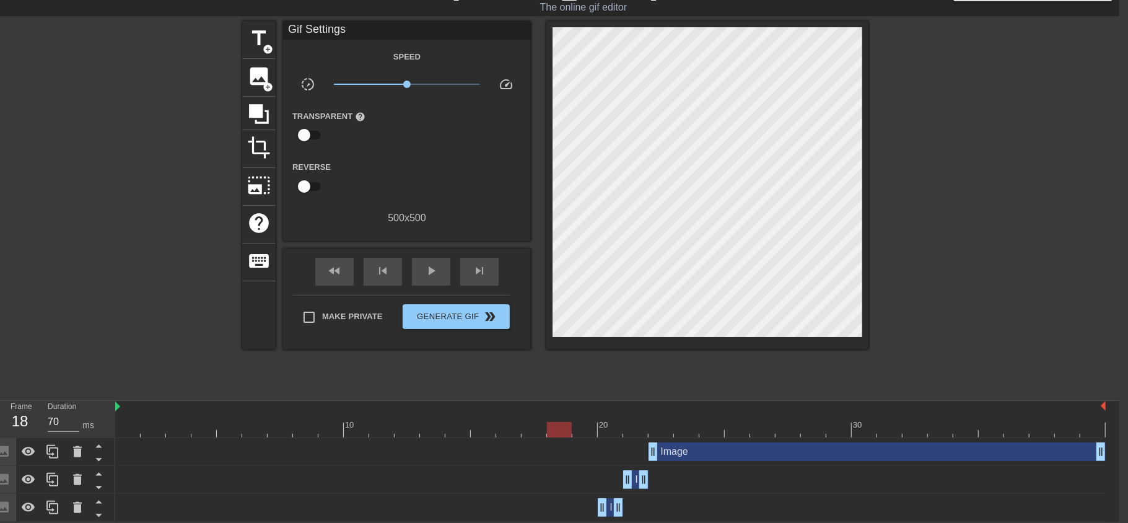
click at [521, 429] on div at bounding box center [610, 429] width 991 height 15
click at [438, 273] on div "play_arrow" at bounding box center [431, 272] width 38 height 28
click at [438, 273] on div "pause" at bounding box center [431, 272] width 38 height 28
drag, startPoint x: 904, startPoint y: 431, endPoint x: 164, endPoint y: 351, distance: 744.2
click at [164, 351] on div "menu_book Browse the tutorials! Gifntext.com The online gif editor Send Feedbac…" at bounding box center [555, 247] width 1128 height 550
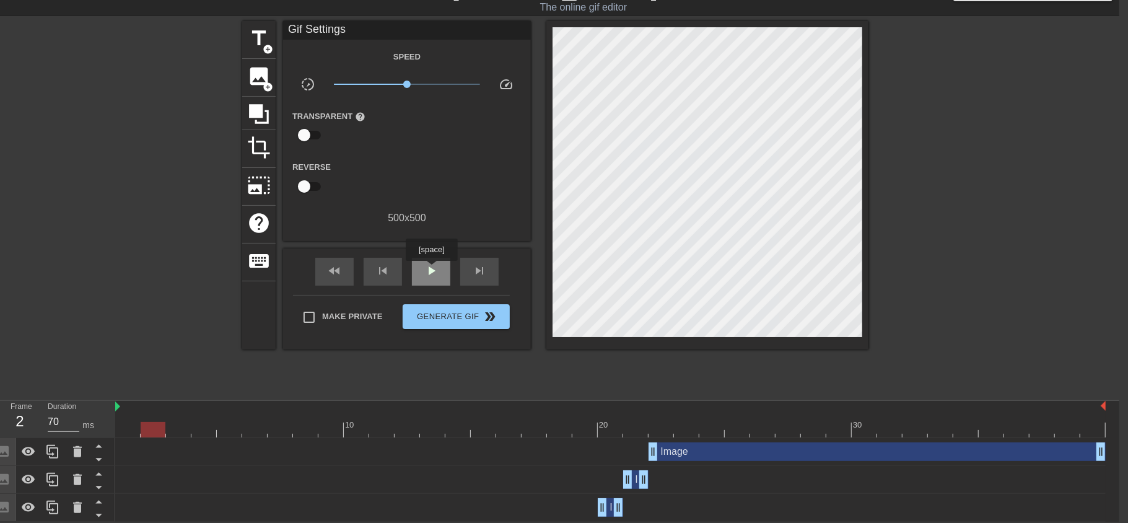
click at [433, 272] on span "play_arrow" at bounding box center [431, 270] width 15 height 15
click at [433, 272] on span "pause" at bounding box center [431, 270] width 15 height 15
drag, startPoint x: 815, startPoint y: 431, endPoint x: 237, endPoint y: 446, distance: 578.3
click at [237, 446] on div "10 20 30 Image drag_handle drag_handle Image drag_handle drag_handle Image drag…" at bounding box center [617, 461] width 1004 height 121
click at [418, 276] on div "play_arrow" at bounding box center [431, 272] width 38 height 28
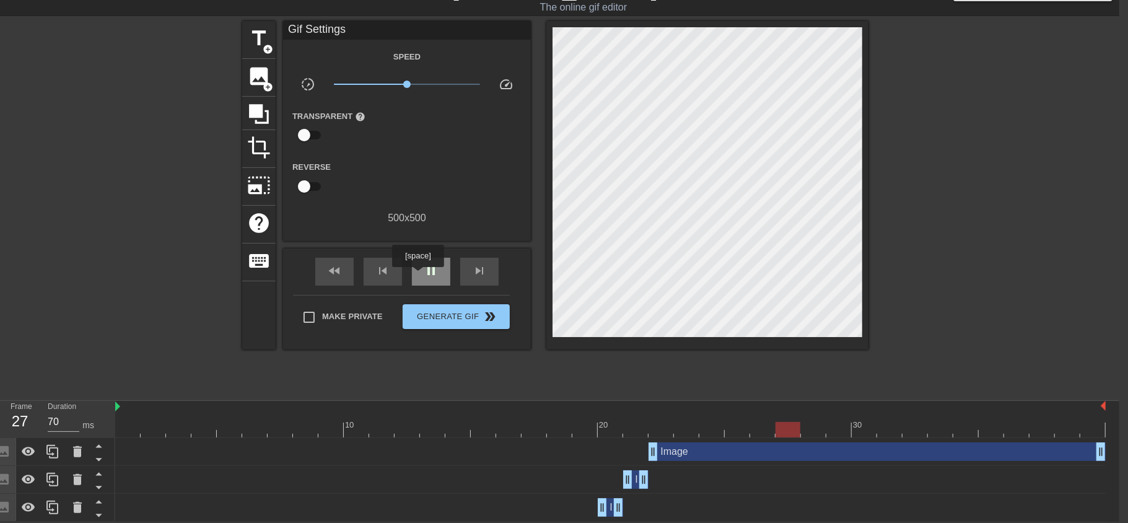
click at [418, 276] on div "pause" at bounding box center [431, 272] width 38 height 28
drag, startPoint x: 793, startPoint y: 430, endPoint x: 519, endPoint y: 460, distance: 275.5
click at [519, 460] on div "10 20 30 Image drag_handle drag_handle Image drag_handle drag_handle Image drag…" at bounding box center [617, 461] width 1004 height 121
click at [426, 275] on span "play_arrow" at bounding box center [431, 270] width 15 height 15
click at [423, 279] on div "pause" at bounding box center [431, 272] width 38 height 28
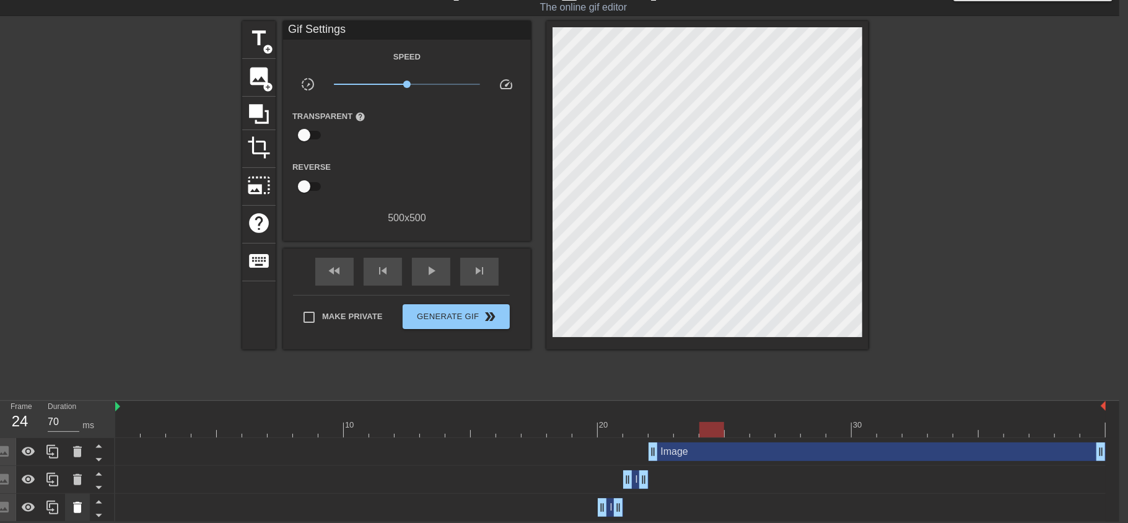
click at [74, 503] on icon at bounding box center [77, 507] width 15 height 15
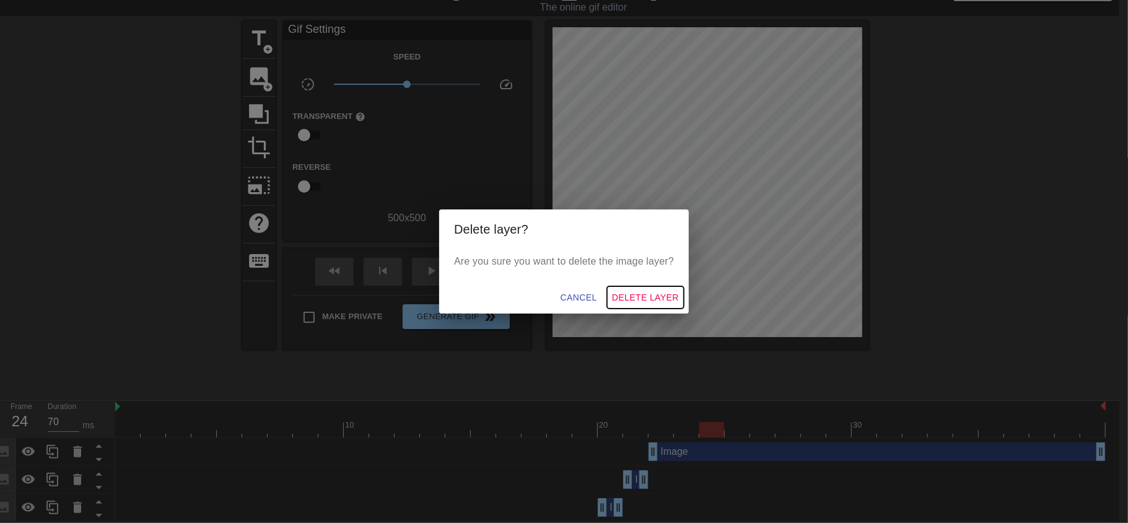
click at [626, 297] on span "Delete Layer" at bounding box center [645, 297] width 67 height 15
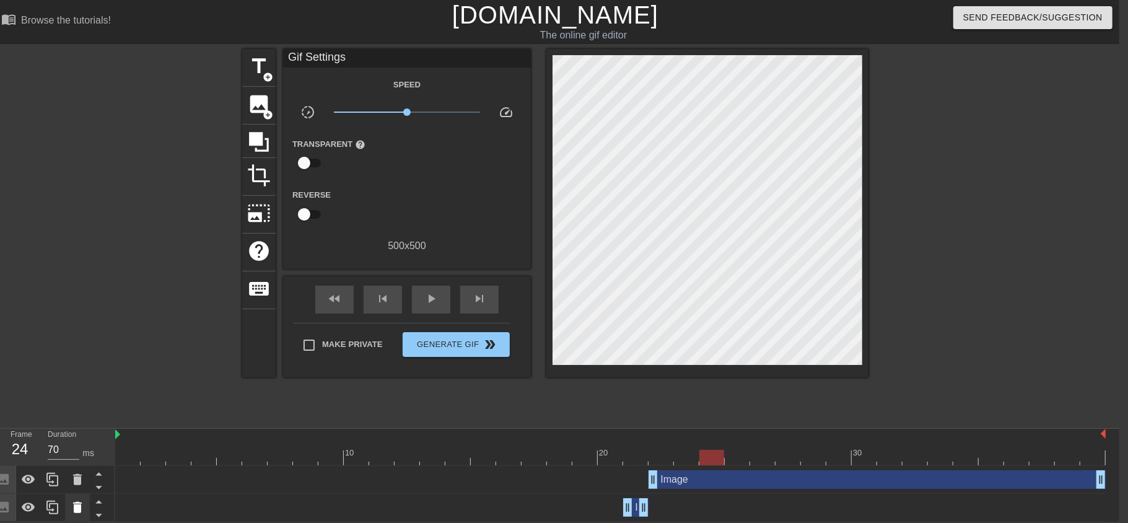
click at [68, 503] on div at bounding box center [77, 507] width 25 height 27
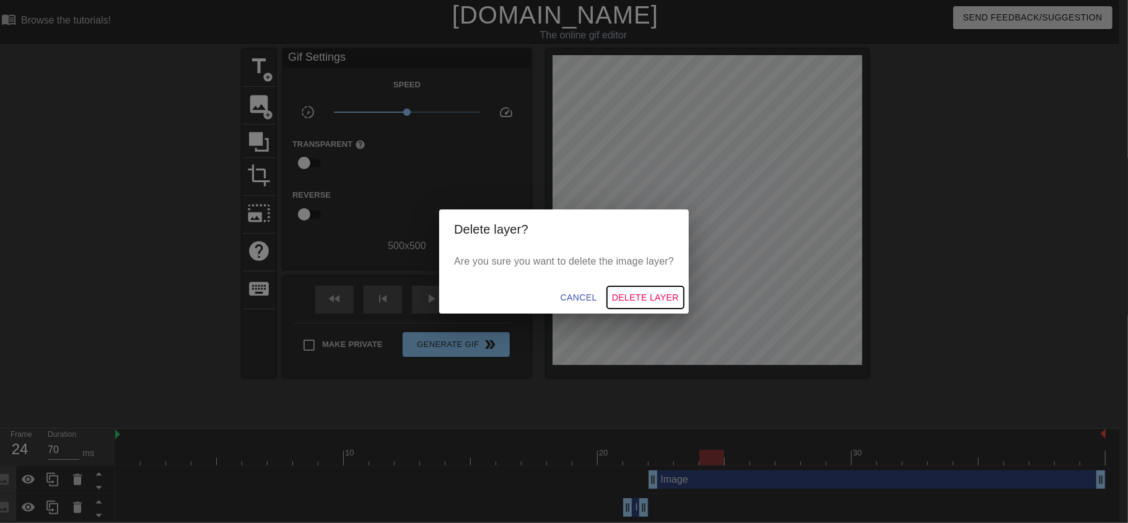
click at [623, 299] on span "Delete Layer" at bounding box center [645, 297] width 67 height 15
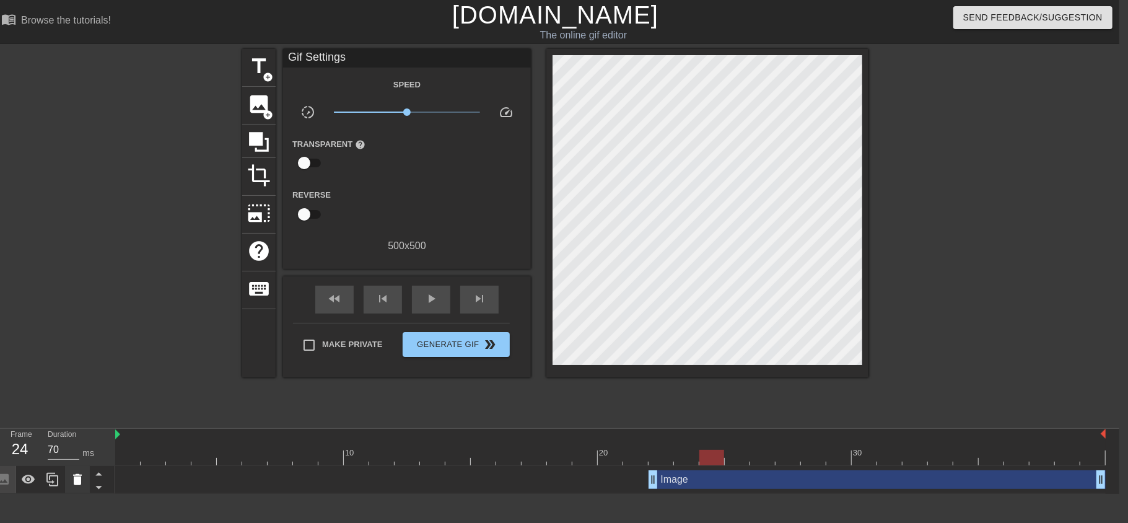
click at [81, 483] on icon at bounding box center [77, 479] width 15 height 15
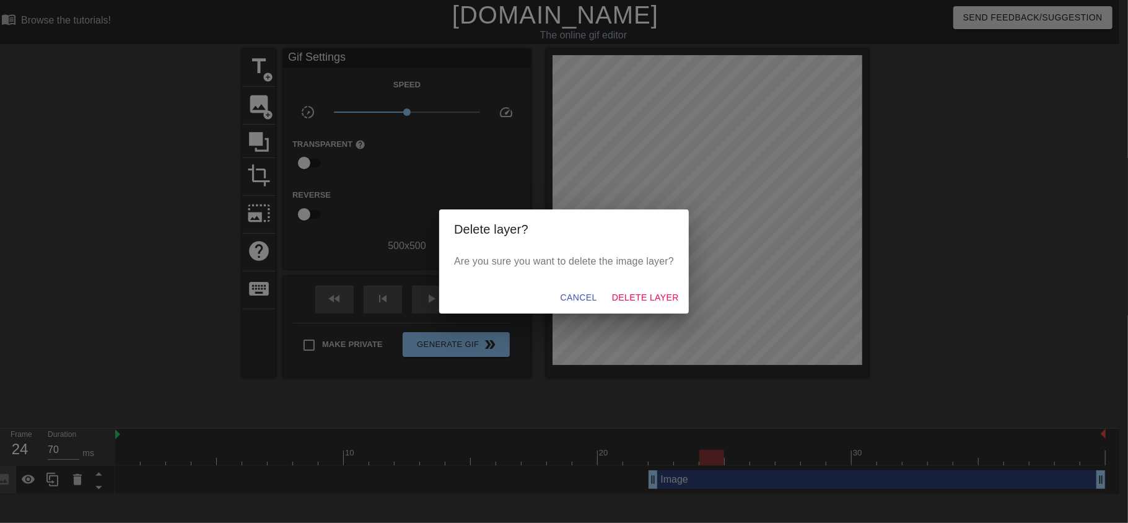
click at [650, 276] on div "Are you sure you want to delete the image layer?" at bounding box center [564, 265] width 250 height 32
click at [652, 292] on span "Delete Layer" at bounding box center [645, 297] width 67 height 15
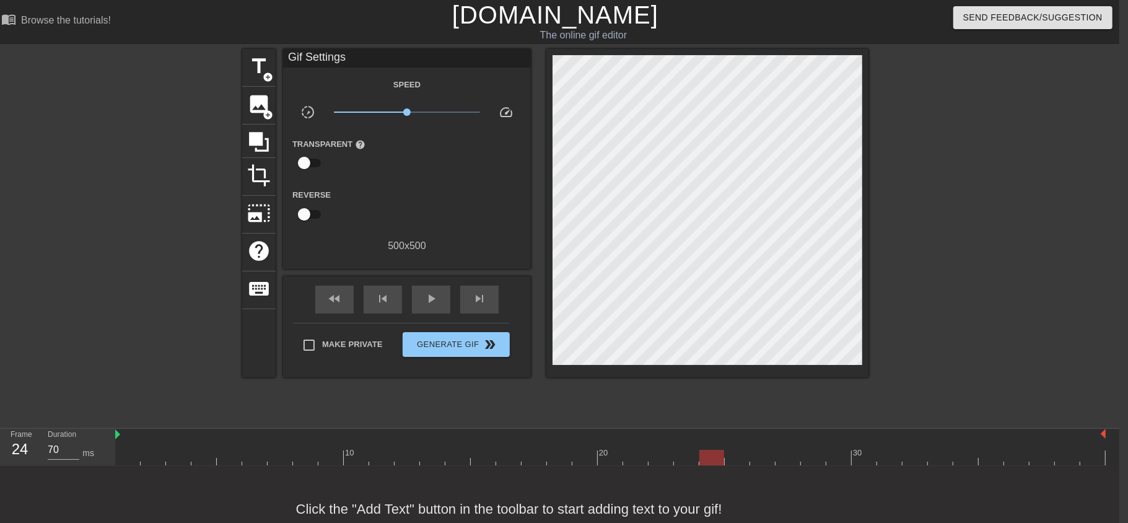
click at [307, 165] on input "checkbox" at bounding box center [304, 163] width 71 height 24
checkbox input "true"
click at [415, 159] on div at bounding box center [408, 163] width 25 height 25
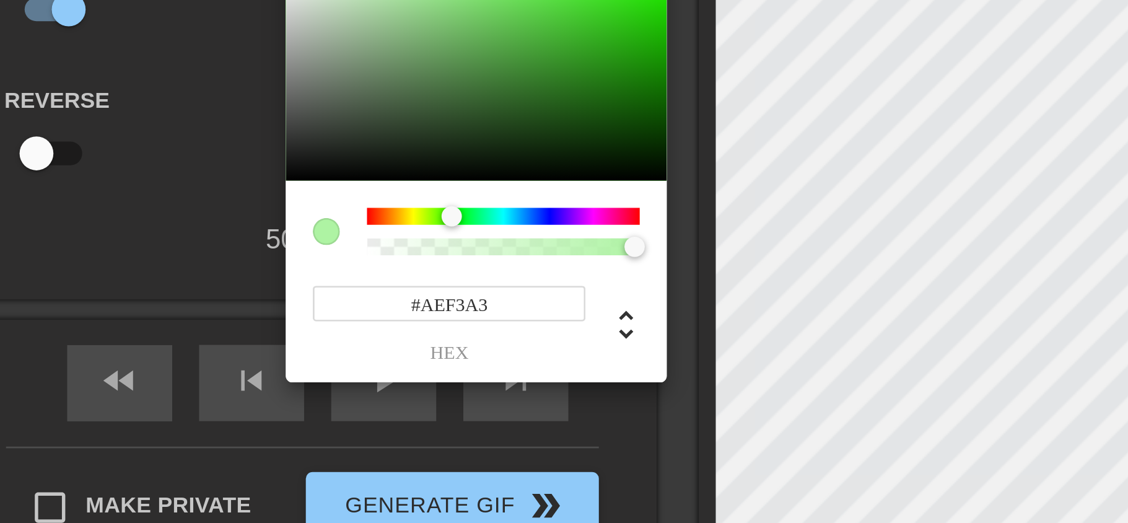
type input "174"
type input "0"
drag, startPoint x: 459, startPoint y: 252, endPoint x: 399, endPoint y: 252, distance: 60.1
click at [399, 252] on div "174 r 243 g 163 b 0 a" at bounding box center [464, 263] width 139 height 74
click at [377, 242] on div at bounding box center [564, 261] width 1128 height 523
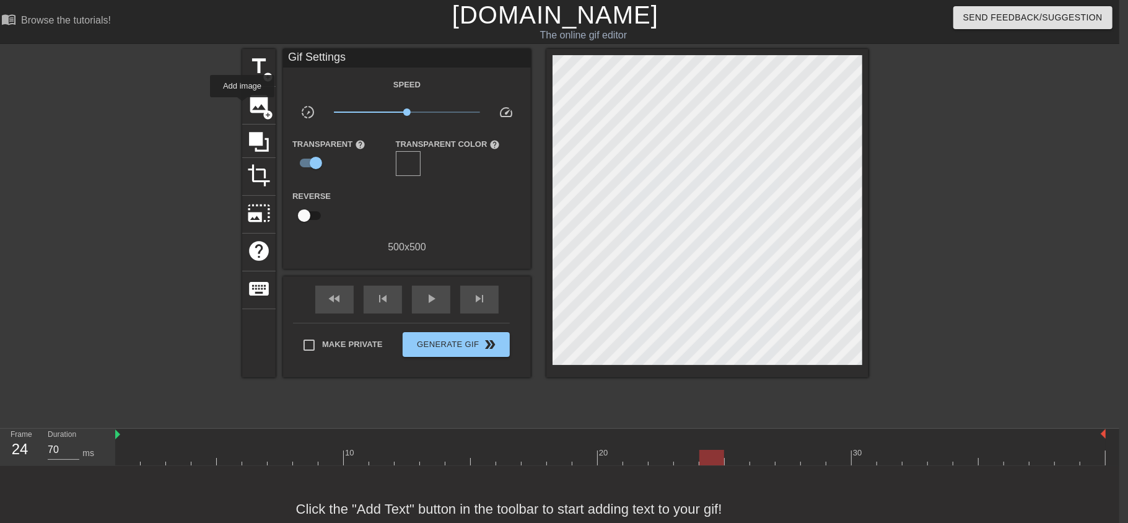
click at [233, 118] on div "title add_circle image add_circle crop photo_size_select_large help keyboard Gi…" at bounding box center [555, 235] width 1128 height 372
click at [258, 110] on span "image" at bounding box center [259, 104] width 24 height 24
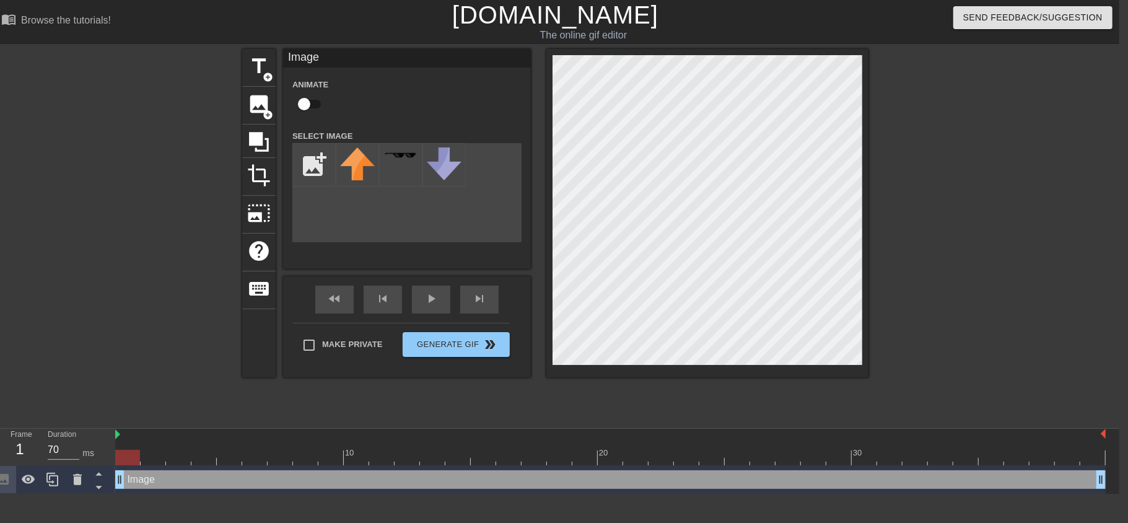
drag, startPoint x: 699, startPoint y: 483, endPoint x: 118, endPoint y: 450, distance: 582.1
click at [118, 450] on div "10 20 30 Image drag_handle drag_handle" at bounding box center [617, 461] width 1004 height 65
click at [314, 170] on input "file" at bounding box center [314, 165] width 42 height 42
type input "C:\fakepath\Jake_sit (4).png"
click at [355, 173] on img at bounding box center [357, 169] width 35 height 45
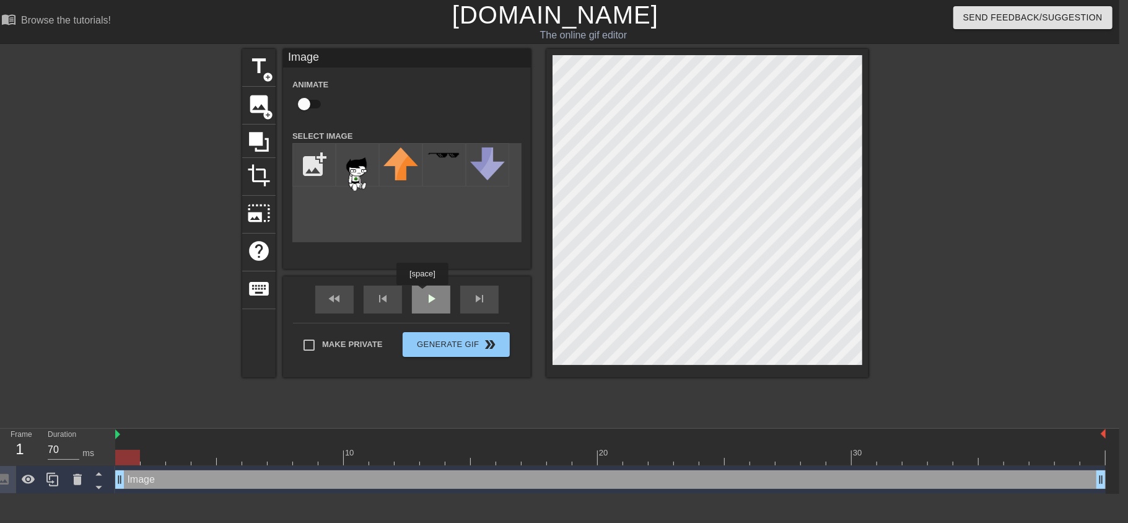
click at [424, 294] on span "play_arrow" at bounding box center [431, 298] width 15 height 15
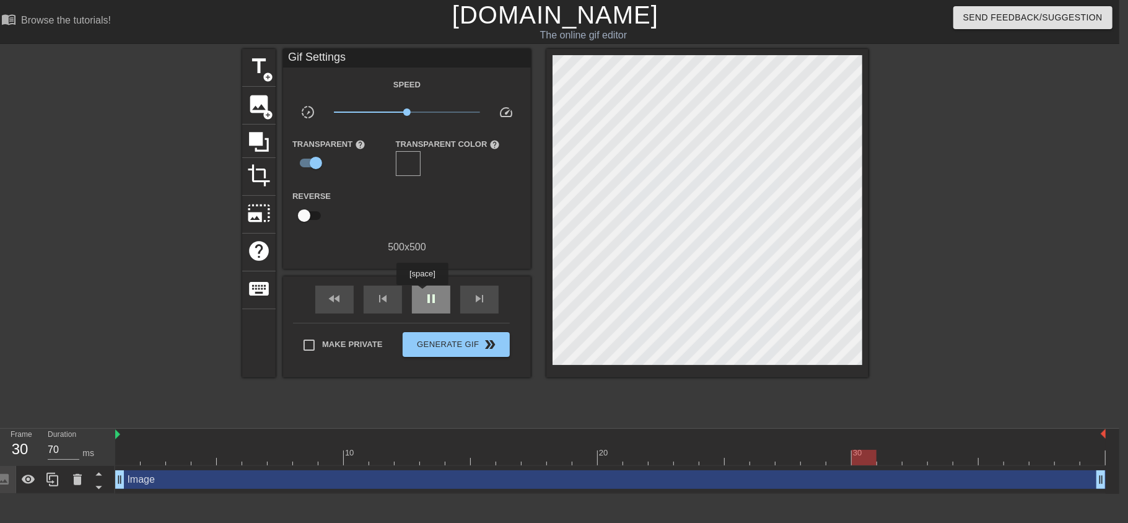
click at [424, 294] on span "pause" at bounding box center [431, 298] width 15 height 15
click at [424, 294] on span "play_arrow" at bounding box center [431, 298] width 15 height 15
click at [424, 294] on span "pause" at bounding box center [431, 298] width 15 height 15
drag, startPoint x: 234, startPoint y: 465, endPoint x: 117, endPoint y: 456, distance: 117.4
click at [117, 456] on div at bounding box center [127, 457] width 25 height 15
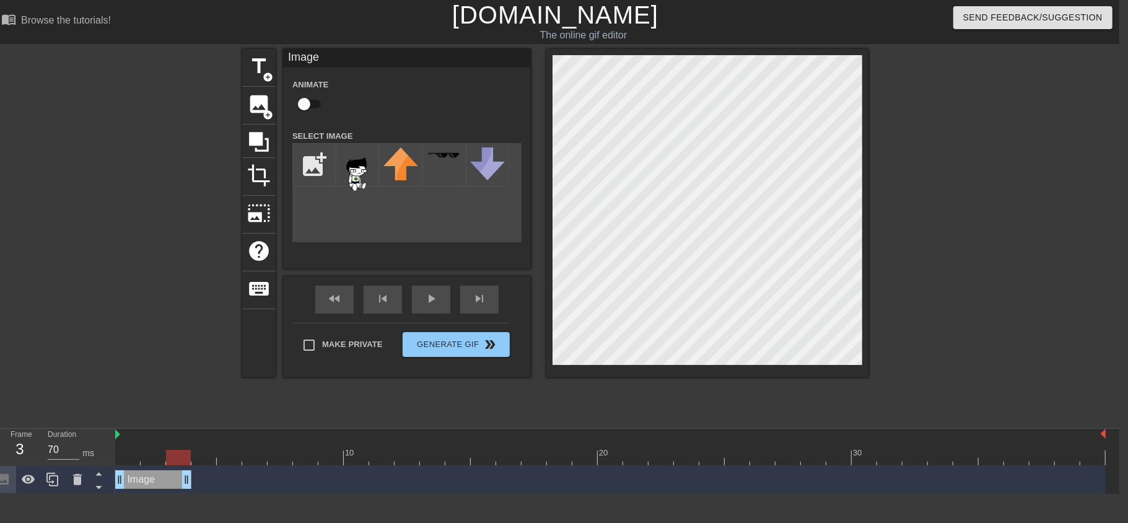
drag, startPoint x: 1104, startPoint y: 486, endPoint x: 186, endPoint y: 503, distance: 918.5
click at [186, 494] on html "menu_book Browse the tutorials! Gifntext.com The online gif editor Send Feedbac…" at bounding box center [555, 247] width 1128 height 494
drag, startPoint x: 186, startPoint y: 483, endPoint x: 148, endPoint y: 478, distance: 38.0
drag, startPoint x: 160, startPoint y: 486, endPoint x: 141, endPoint y: 480, distance: 19.8
click at [141, 480] on div "Image drag_handle drag_handle" at bounding box center [610, 479] width 991 height 19
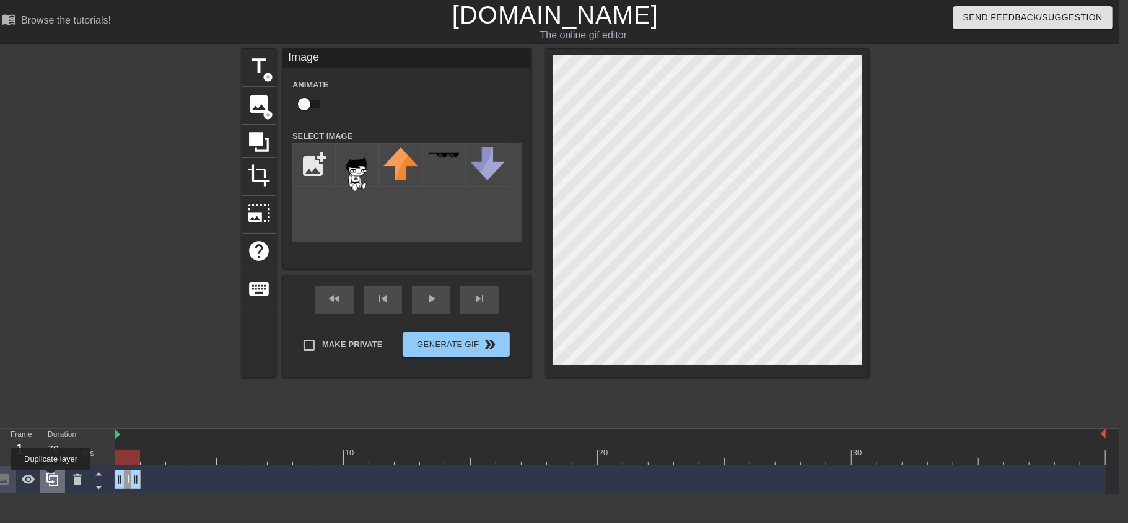
click at [49, 479] on icon at bounding box center [52, 480] width 12 height 14
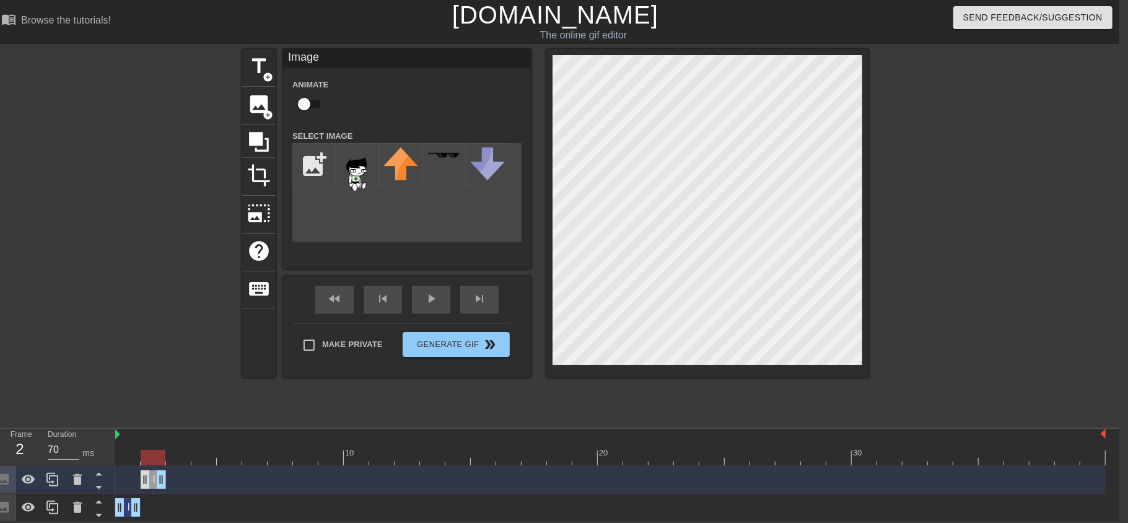
drag, startPoint x: 126, startPoint y: 480, endPoint x: 146, endPoint y: 480, distance: 19.2
click at [146, 480] on div "Image drag_handle drag_handle" at bounding box center [153, 479] width 25 height 19
click at [149, 457] on div at bounding box center [153, 457] width 25 height 15
drag, startPoint x: 144, startPoint y: 457, endPoint x: 152, endPoint y: 457, distance: 8.7
click at [152, 457] on div at bounding box center [153, 457] width 25 height 15
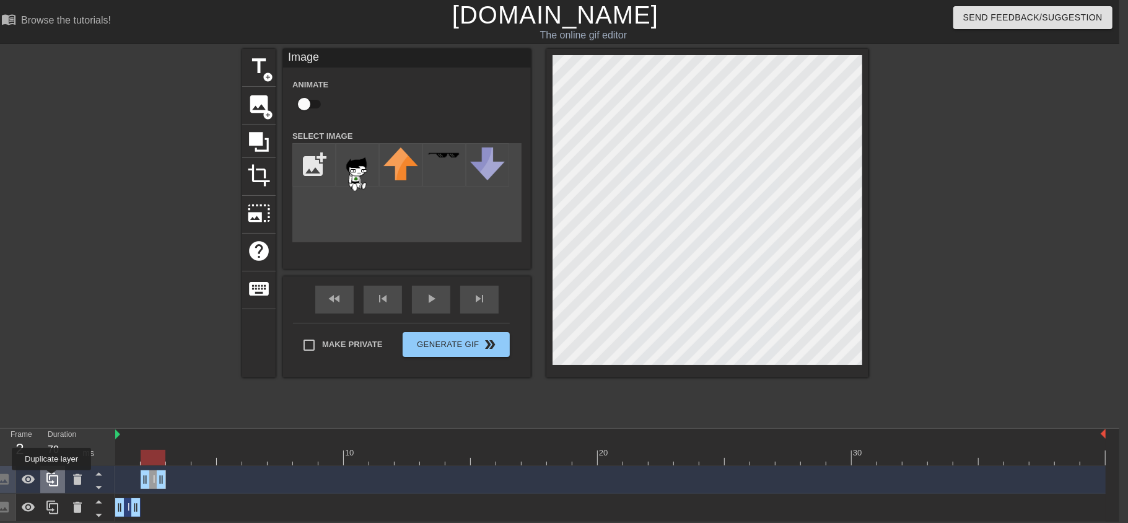
click at [50, 479] on icon at bounding box center [52, 480] width 12 height 14
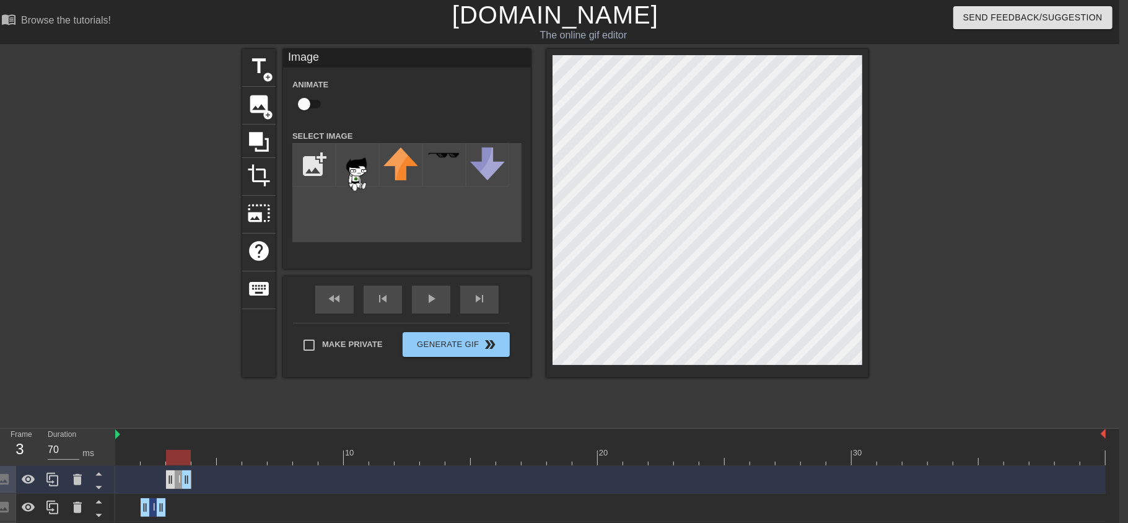
drag, startPoint x: 152, startPoint y: 480, endPoint x: 170, endPoint y: 483, distance: 18.1
click at [170, 483] on div "Image drag_handle drag_handle" at bounding box center [178, 479] width 25 height 19
click at [175, 462] on div at bounding box center [178, 457] width 25 height 15
drag, startPoint x: 174, startPoint y: 459, endPoint x: 158, endPoint y: 473, distance: 20.6
click at [158, 473] on div "10 20 30 Image drag_handle drag_handle Image drag_handle drag_handle Image drag…" at bounding box center [617, 489] width 1004 height 121
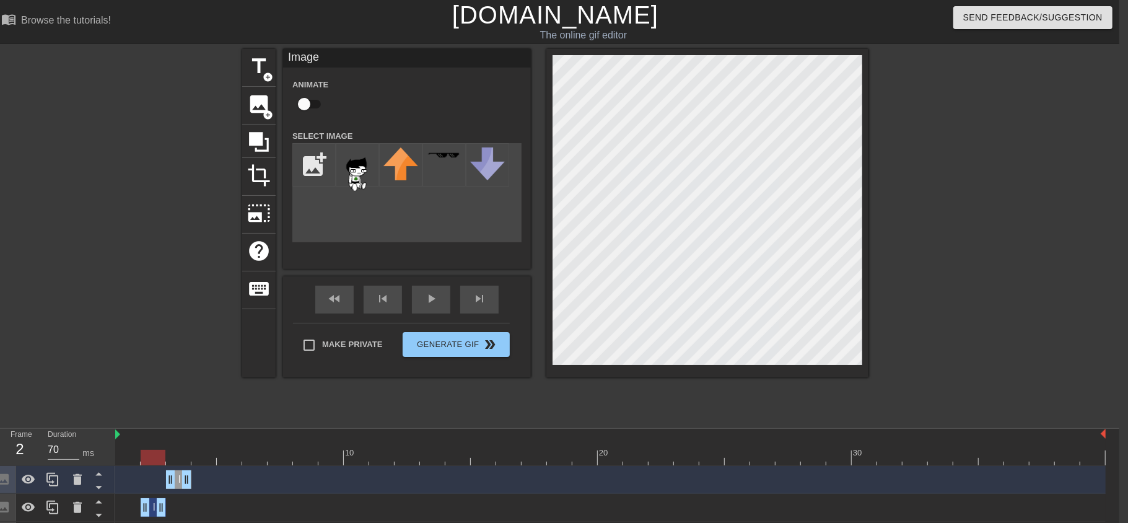
click at [143, 456] on div at bounding box center [153, 457] width 25 height 15
drag, startPoint x: 154, startPoint y: 462, endPoint x: 175, endPoint y: 465, distance: 21.9
click at [175, 465] on div at bounding box center [178, 457] width 25 height 15
click at [80, 480] on icon at bounding box center [77, 479] width 9 height 11
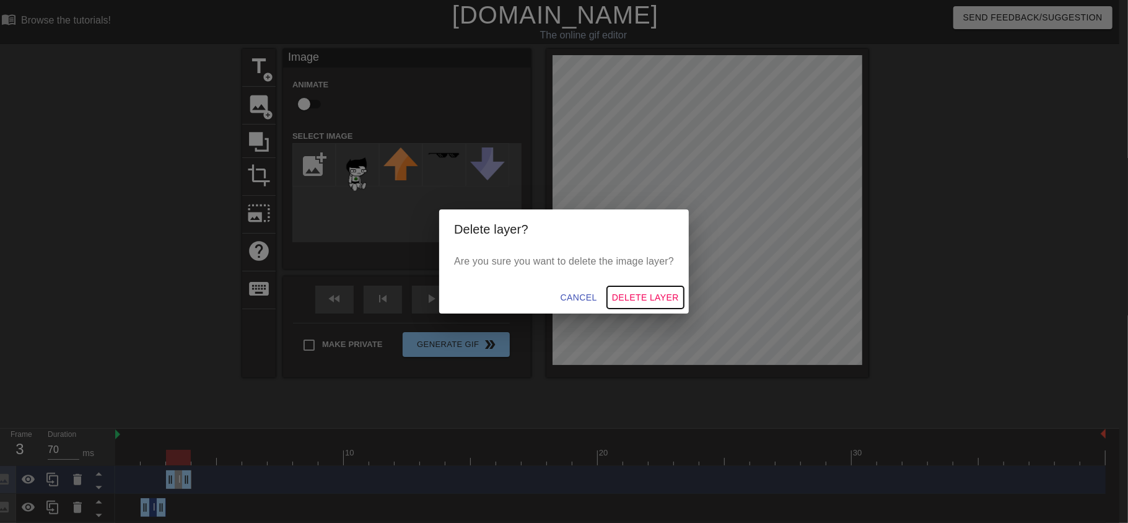
click at [640, 295] on span "Delete Layer" at bounding box center [645, 297] width 67 height 15
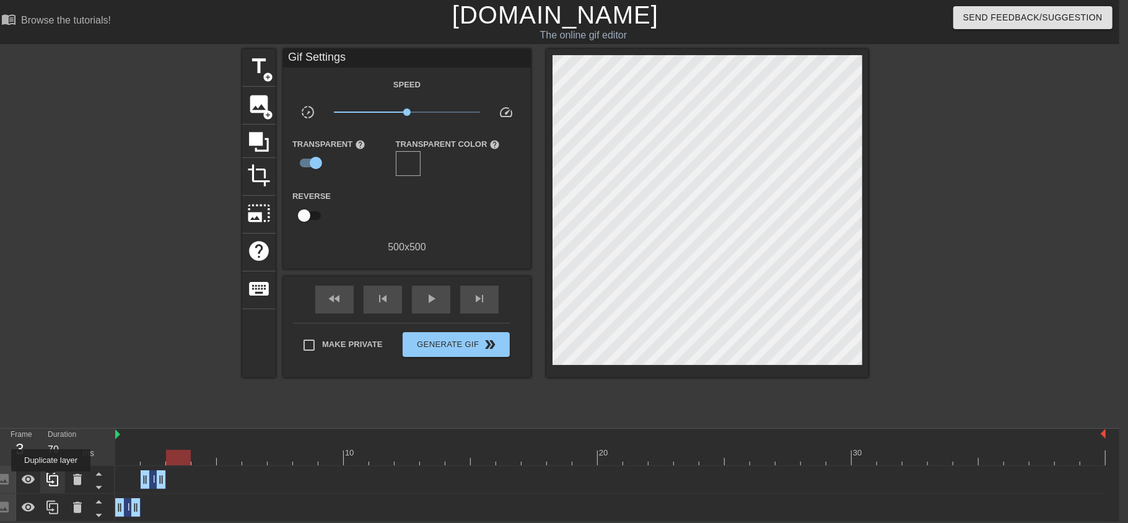
click at [54, 481] on icon at bounding box center [52, 479] width 15 height 15
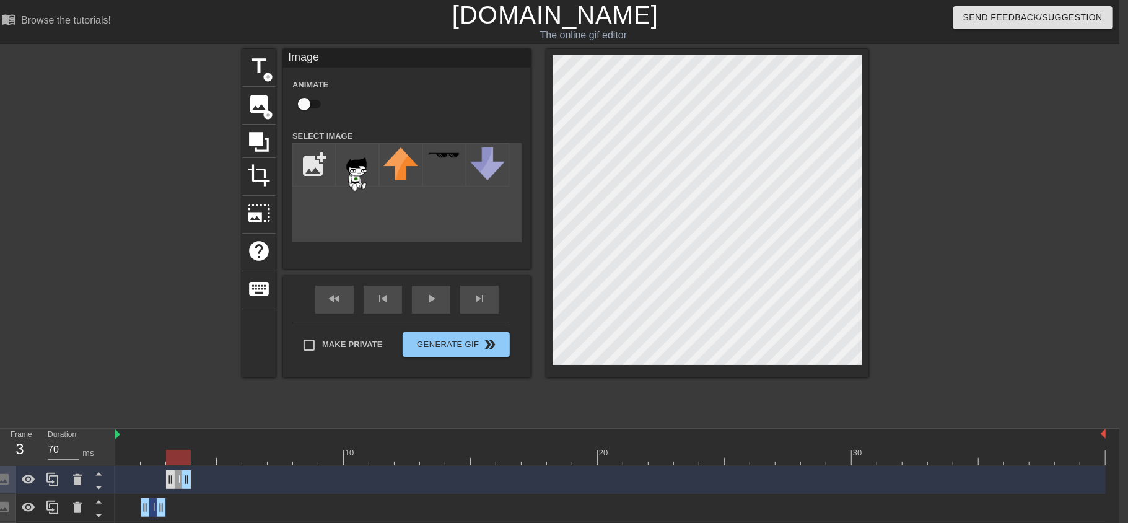
drag, startPoint x: 151, startPoint y: 478, endPoint x: 166, endPoint y: 480, distance: 15.1
click at [166, 480] on div "Image drag_handle drag_handle" at bounding box center [178, 479] width 25 height 19
drag, startPoint x: 177, startPoint y: 458, endPoint x: 162, endPoint y: 459, distance: 14.9
click at [162, 459] on div at bounding box center [153, 457] width 25 height 15
click at [150, 509] on div "Image drag_handle drag_handle" at bounding box center [153, 507] width 25 height 19
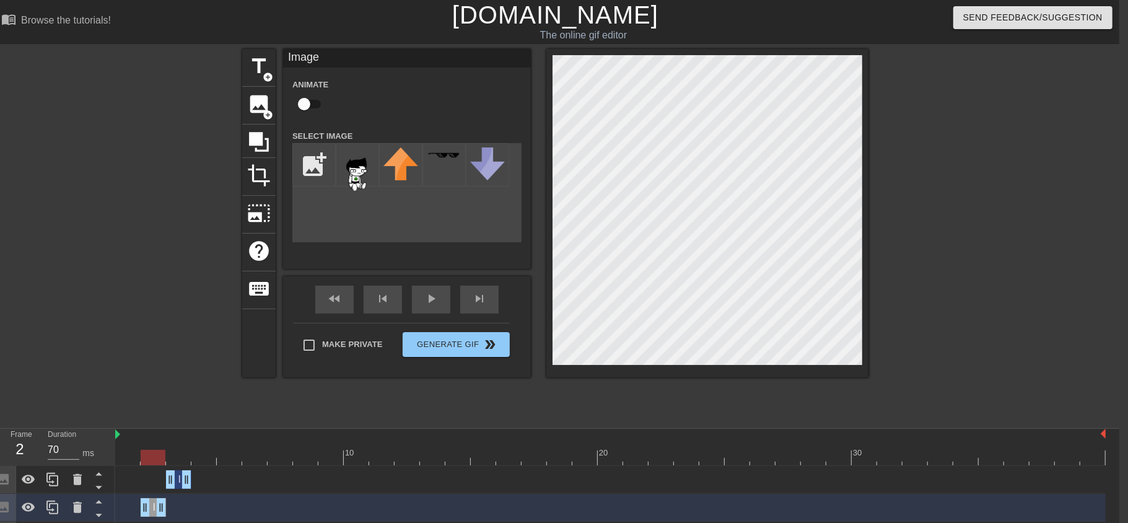
click at [152, 509] on div "Image drag_handle drag_handle" at bounding box center [153, 507] width 25 height 19
drag, startPoint x: 145, startPoint y: 465, endPoint x: 154, endPoint y: 464, distance: 9.3
click at [154, 464] on div at bounding box center [153, 457] width 25 height 15
drag, startPoint x: 150, startPoint y: 462, endPoint x: 115, endPoint y: 460, distance: 35.4
click at [115, 460] on div at bounding box center [127, 457] width 25 height 15
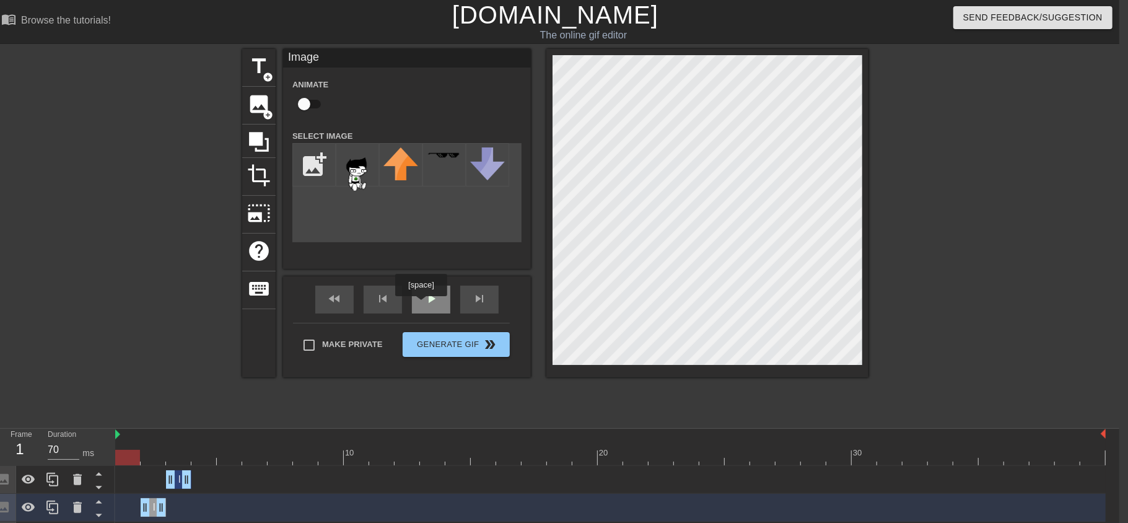
click at [421, 305] on div "play_arrow" at bounding box center [431, 300] width 38 height 28
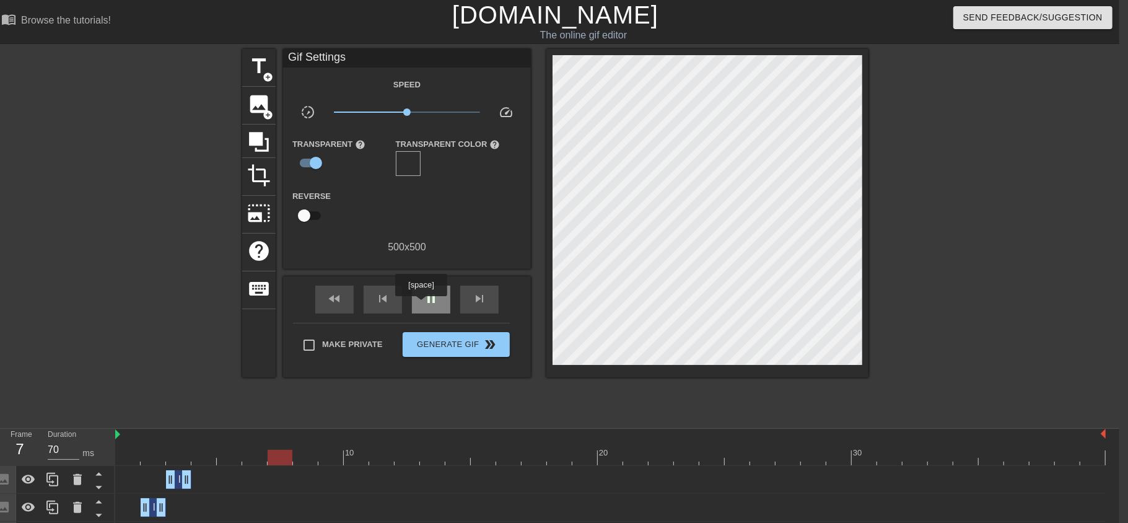
click at [421, 305] on div "pause" at bounding box center [431, 300] width 38 height 28
drag, startPoint x: 303, startPoint y: 459, endPoint x: 185, endPoint y: 465, distance: 118.5
click at [185, 465] on div at bounding box center [178, 457] width 25 height 15
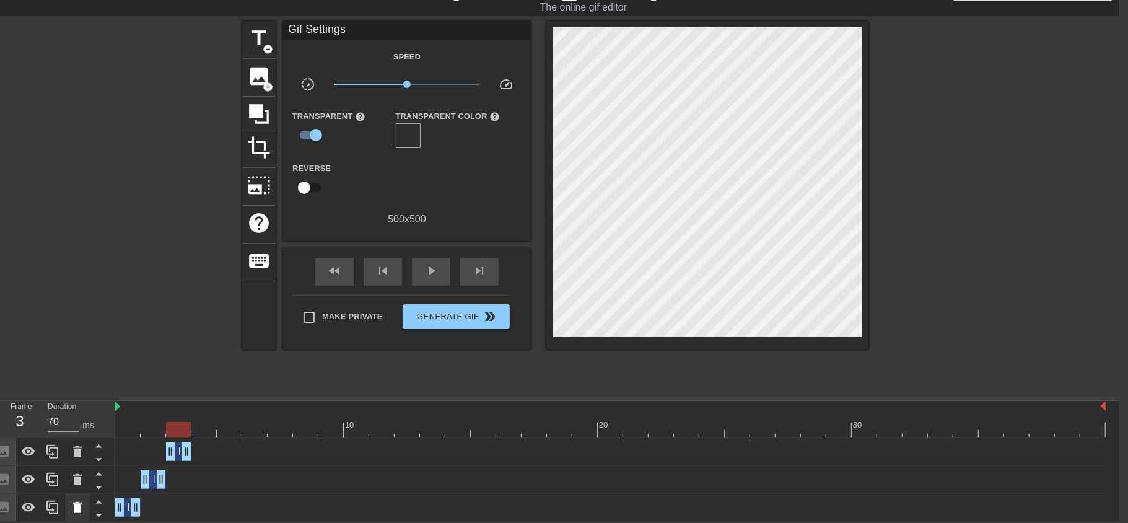
click at [82, 500] on icon at bounding box center [77, 507] width 15 height 15
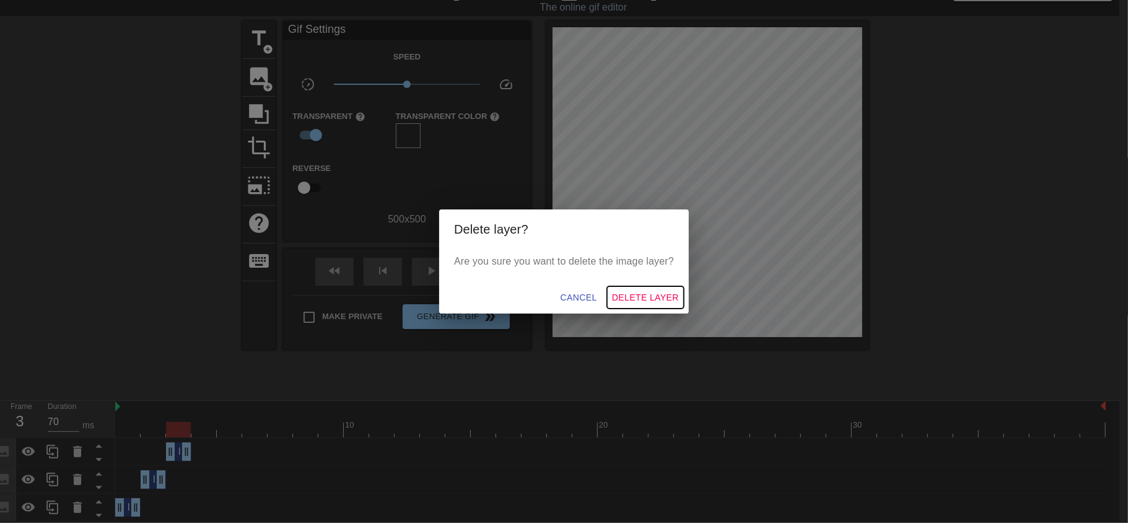
click at [643, 290] on span "Delete Layer" at bounding box center [645, 297] width 67 height 15
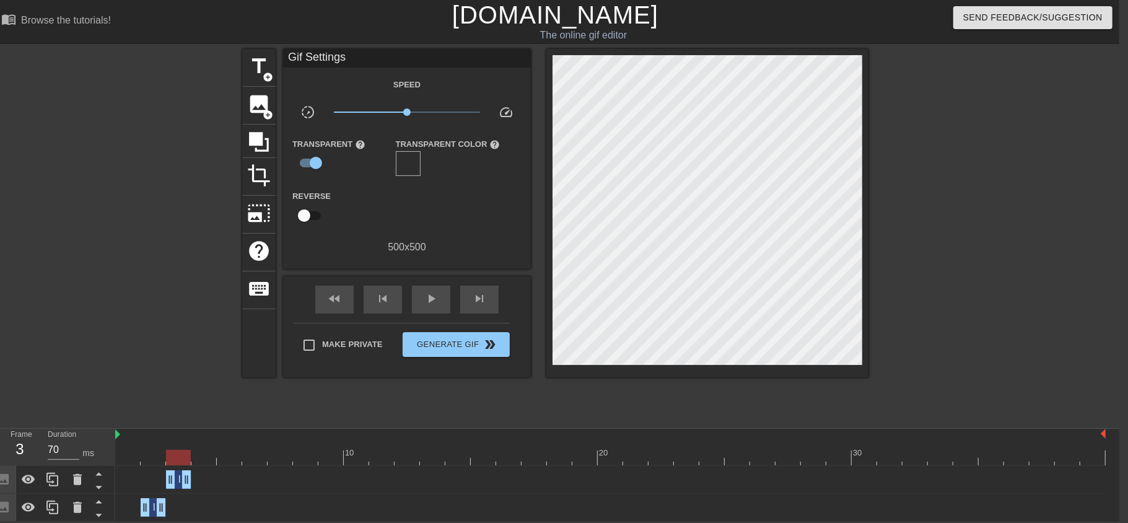
scroll to position [0, 9]
click at [77, 506] on icon at bounding box center [77, 507] width 9 height 11
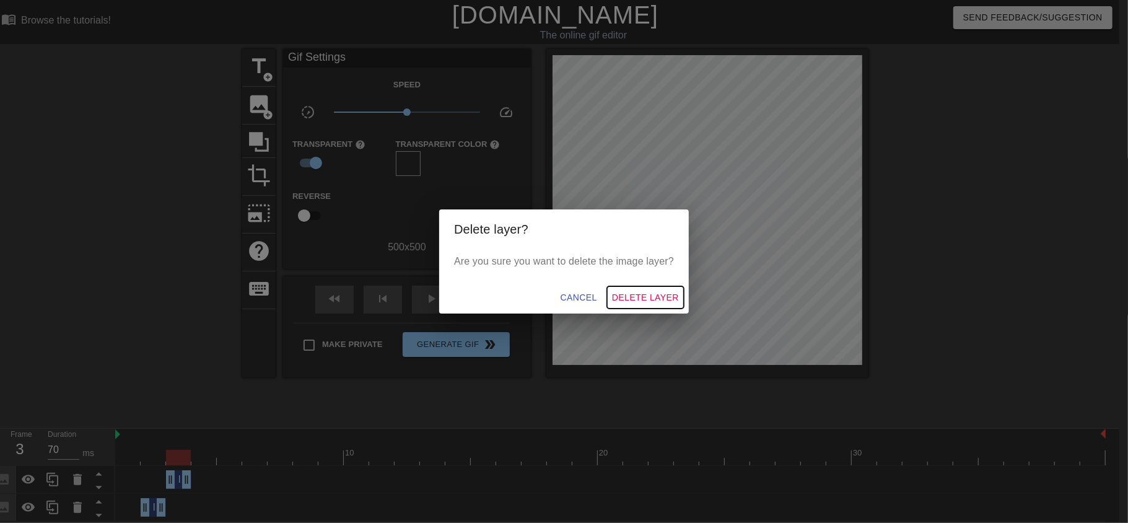
click at [643, 293] on span "Delete Layer" at bounding box center [645, 297] width 67 height 15
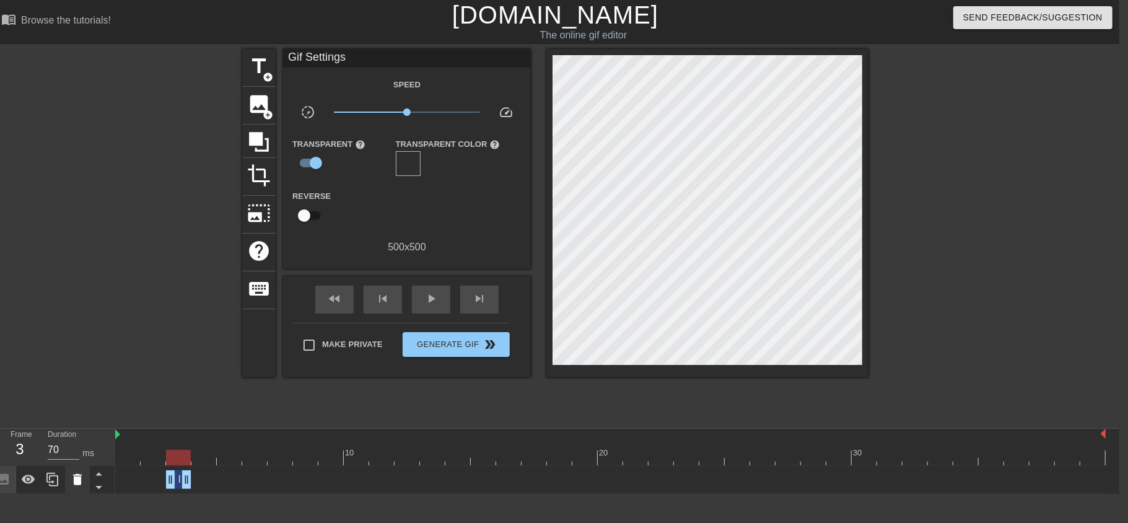
click at [74, 486] on icon at bounding box center [77, 479] width 15 height 15
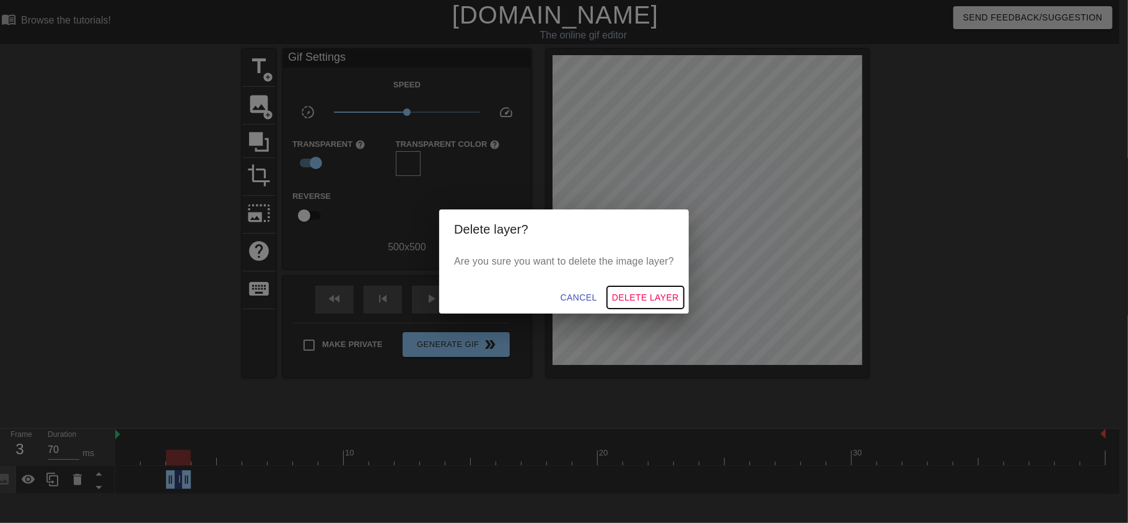
click at [655, 291] on span "Delete Layer" at bounding box center [645, 297] width 67 height 15
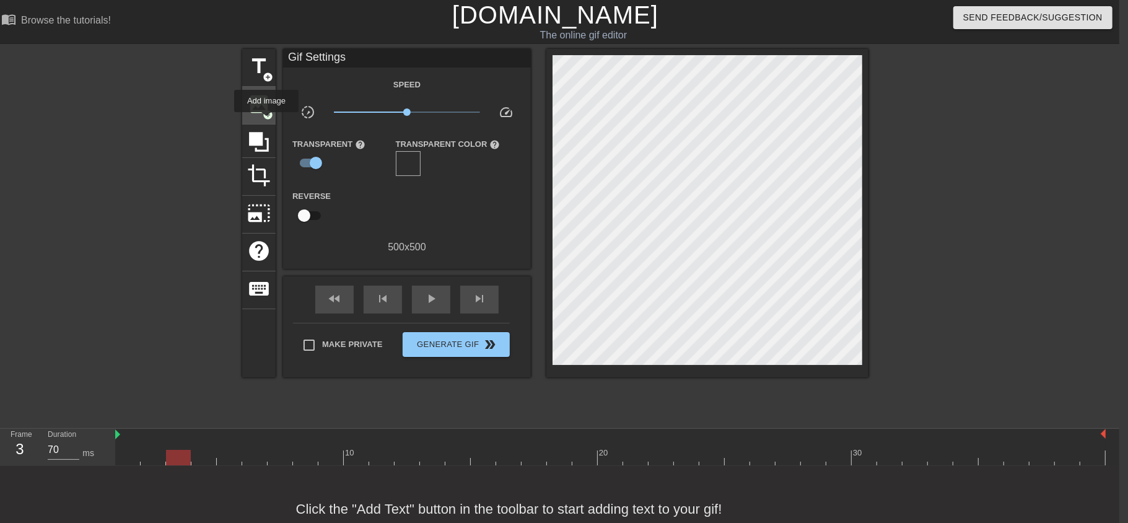
click at [266, 121] on div "image add_circle" at bounding box center [258, 106] width 33 height 38
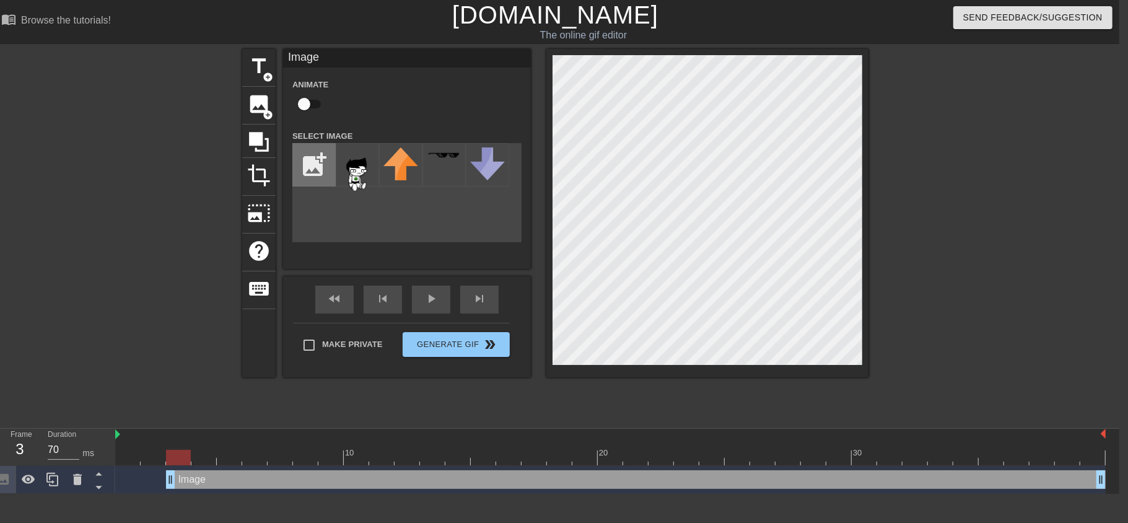
click at [310, 171] on input "file" at bounding box center [314, 165] width 42 height 42
type input "C:\fakepath\Jake_wriggle.png"
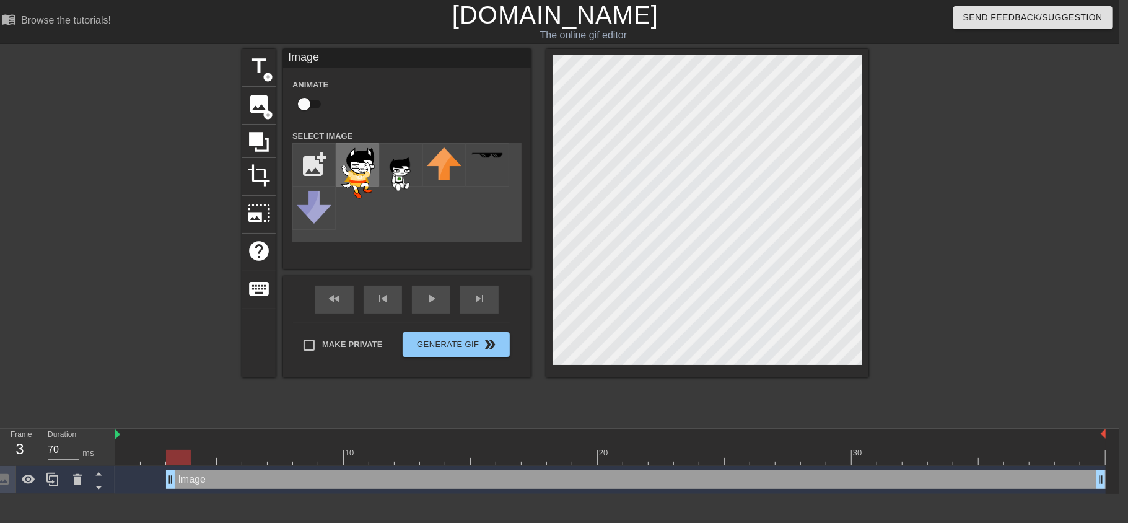
click at [372, 159] on img at bounding box center [357, 172] width 35 height 51
click at [351, 169] on img at bounding box center [357, 172] width 35 height 51
click at [393, 172] on img at bounding box center [401, 169] width 35 height 45
click at [354, 165] on img at bounding box center [357, 172] width 35 height 51
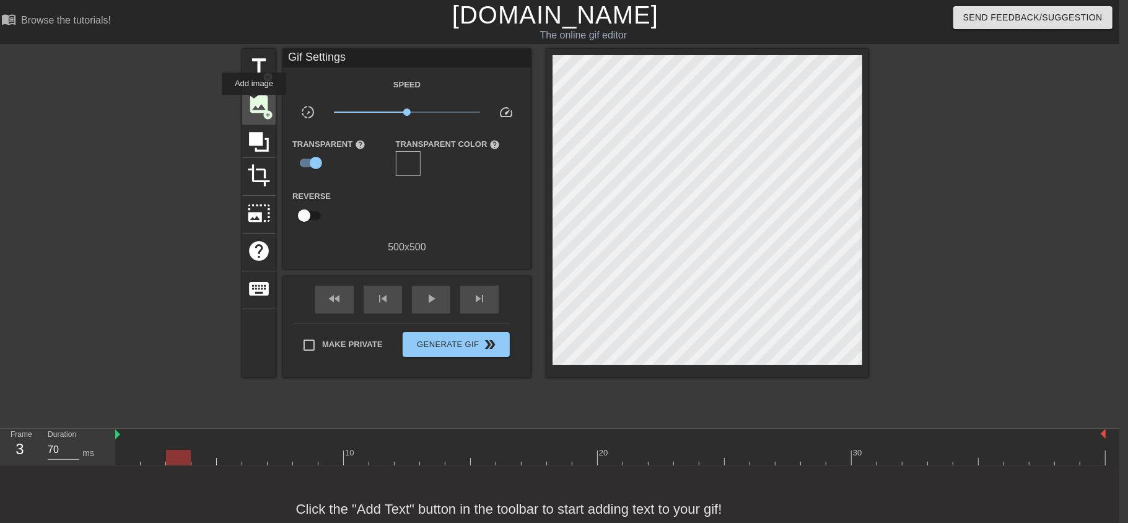
click at [254, 103] on span "image" at bounding box center [259, 104] width 24 height 24
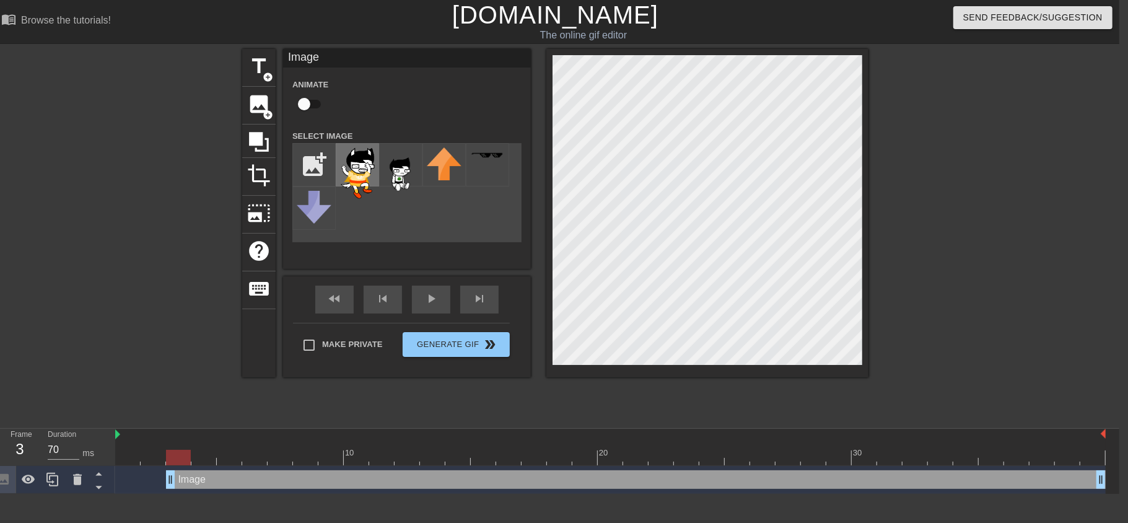
click at [346, 157] on img at bounding box center [357, 172] width 35 height 51
drag, startPoint x: 174, startPoint y: 481, endPoint x: 130, endPoint y: 488, distance: 43.8
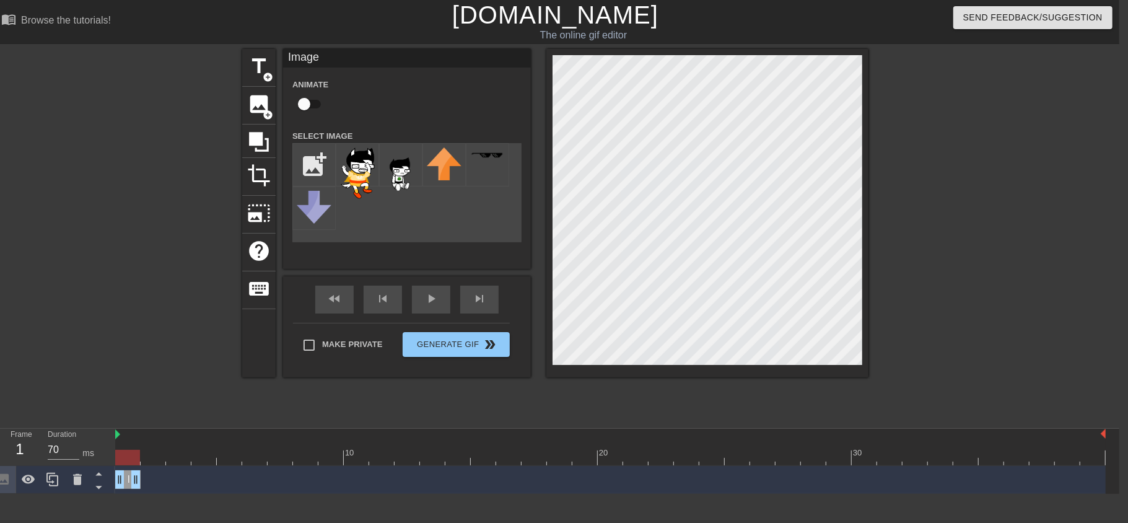
drag, startPoint x: 1102, startPoint y: 482, endPoint x: 107, endPoint y: 458, distance: 994.8
click at [107, 458] on div "Frame 1 Duration 70 ms 10 20 30 Image drag_handle drag_handle" at bounding box center [555, 461] width 1128 height 65
click at [52, 483] on icon at bounding box center [52, 480] width 12 height 14
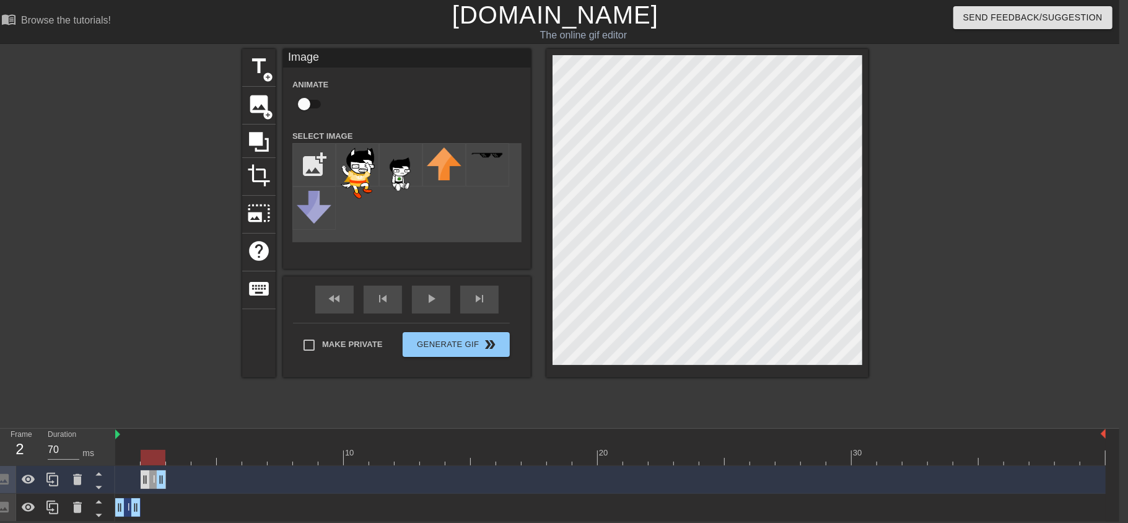
drag, startPoint x: 126, startPoint y: 478, endPoint x: 141, endPoint y: 481, distance: 15.7
click at [141, 481] on div "Image drag_handle drag_handle" at bounding box center [153, 479] width 25 height 19
click at [156, 459] on div at bounding box center [153, 457] width 25 height 15
click at [54, 485] on icon at bounding box center [52, 480] width 12 height 14
drag, startPoint x: 151, startPoint y: 477, endPoint x: 172, endPoint y: 479, distance: 20.6
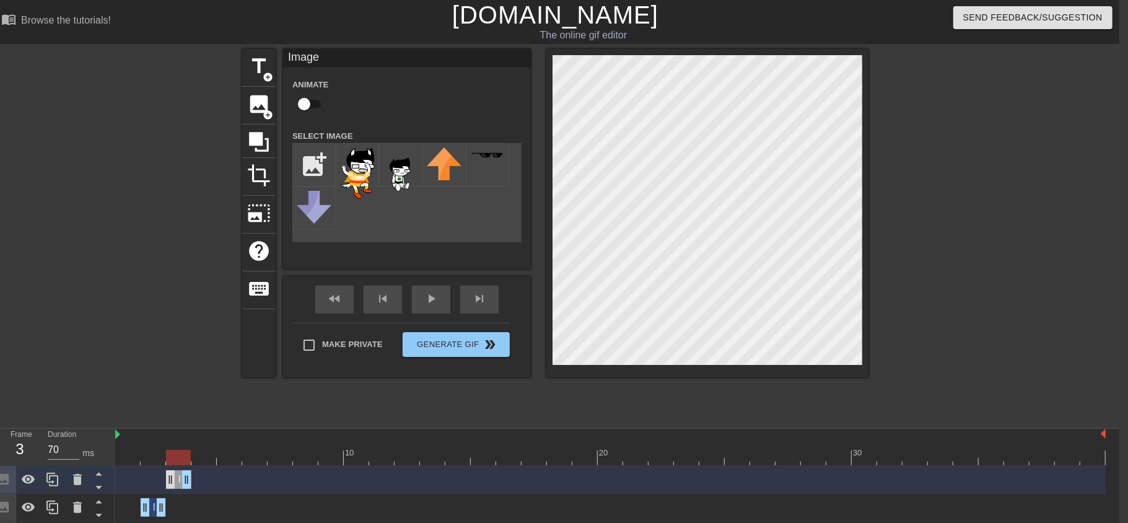
click at [172, 479] on div "Image drag_handle drag_handle" at bounding box center [178, 479] width 25 height 19
click at [53, 486] on div at bounding box center [52, 479] width 25 height 27
drag, startPoint x: 178, startPoint y: 483, endPoint x: 198, endPoint y: 485, distance: 19.9
click at [198, 485] on div "Image drag_handle drag_handle" at bounding box center [203, 479] width 25 height 19
click at [201, 459] on div at bounding box center [203, 457] width 25 height 15
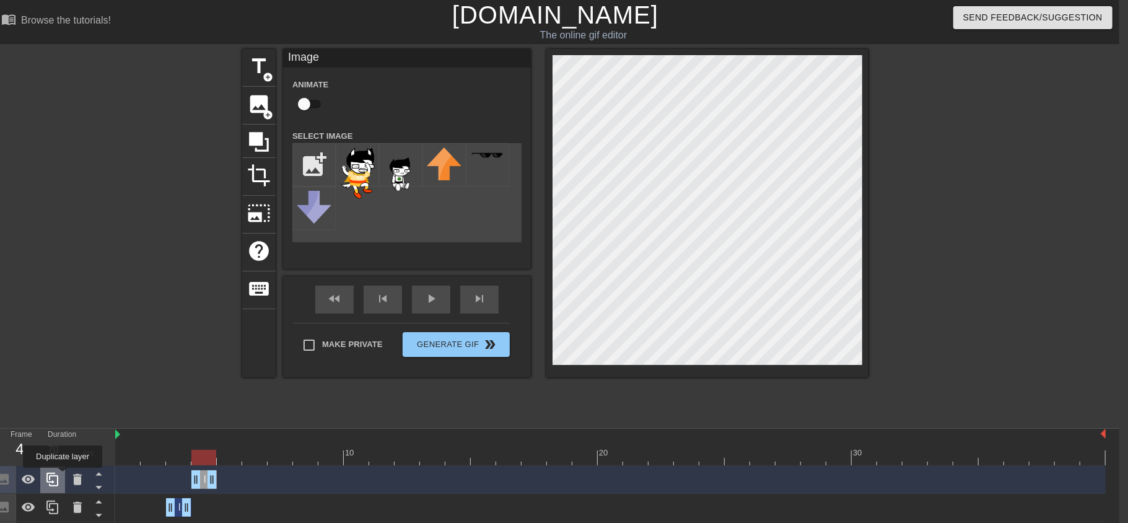
click at [61, 477] on div at bounding box center [52, 479] width 25 height 27
drag, startPoint x: 201, startPoint y: 481, endPoint x: 219, endPoint y: 481, distance: 17.4
click at [219, 481] on div "Image drag_handle drag_handle" at bounding box center [229, 479] width 25 height 19
drag, startPoint x: 228, startPoint y: 454, endPoint x: 97, endPoint y: 458, distance: 131.4
click at [97, 458] on div "Frame 1 Duration 70 ms 10 20 30 Image drag_handle drag_handle Image drag_handle…" at bounding box center [555, 517] width 1128 height 177
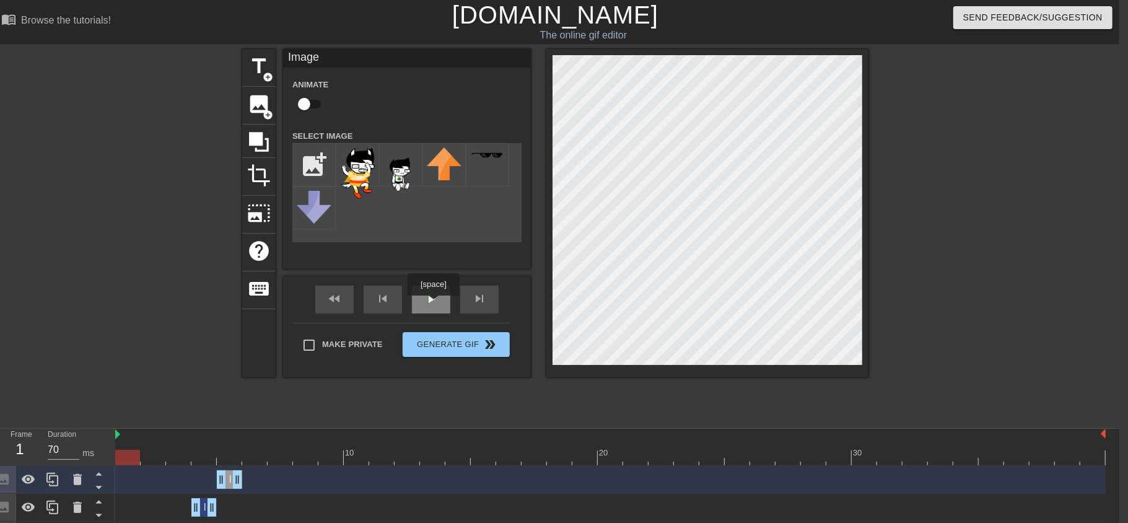
click at [434, 306] on div "play_arrow" at bounding box center [431, 300] width 38 height 28
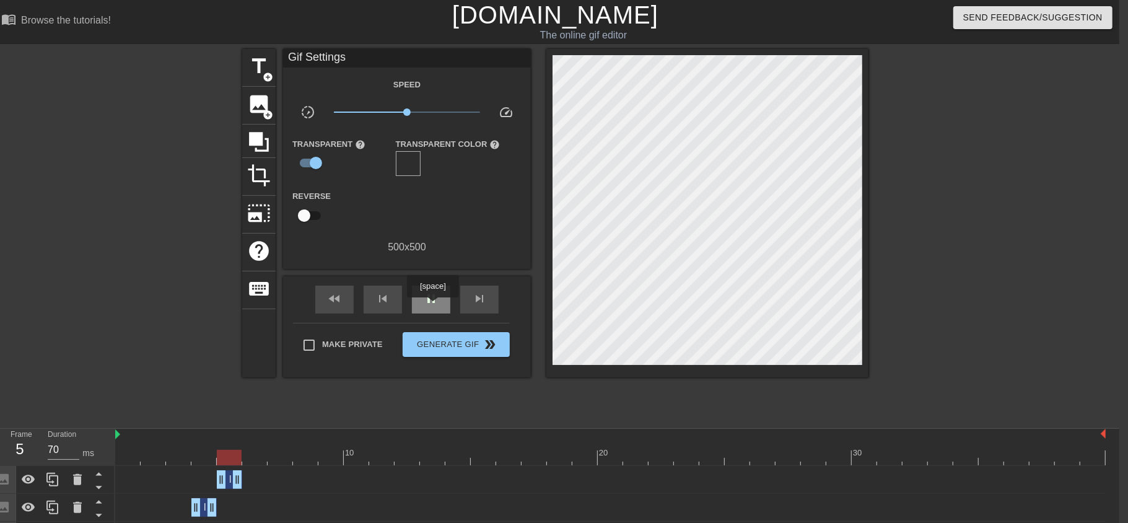
click at [432, 307] on div "pause" at bounding box center [431, 300] width 38 height 28
drag, startPoint x: 309, startPoint y: 452, endPoint x: 236, endPoint y: 452, distance: 73.1
click at [236, 452] on div at bounding box center [229, 457] width 25 height 15
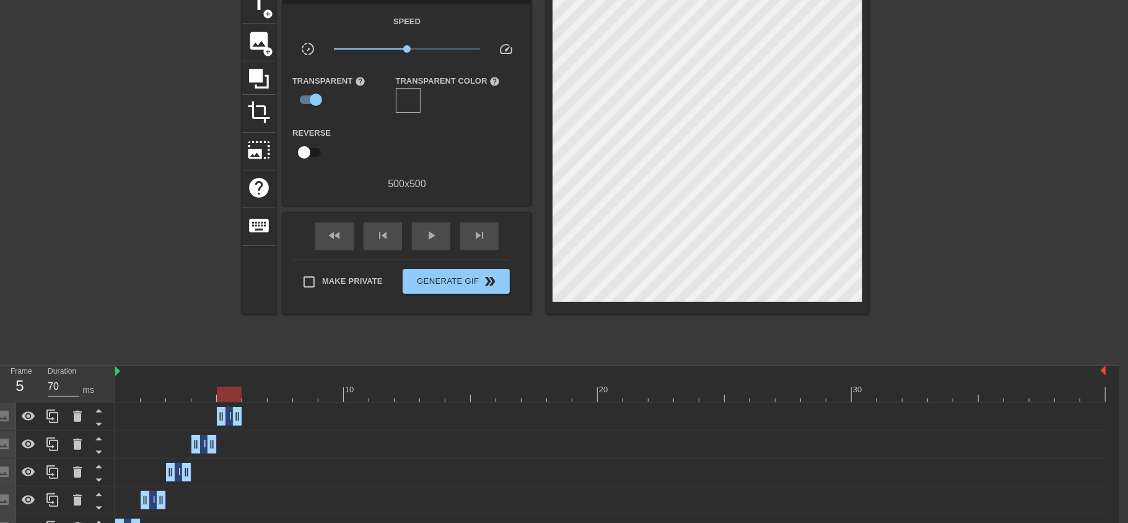
scroll to position [83, 9]
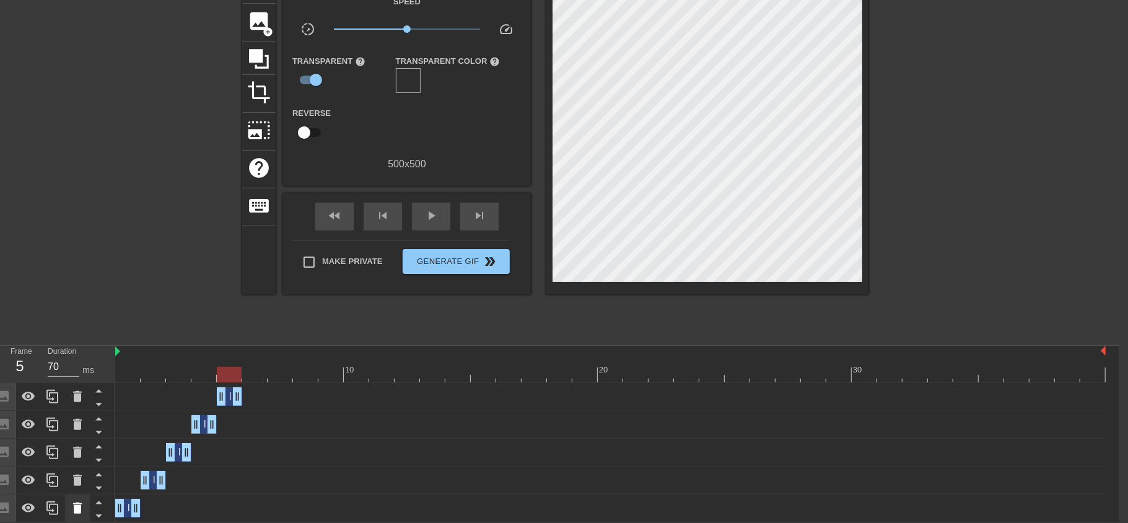
click at [79, 497] on div at bounding box center [77, 507] width 25 height 27
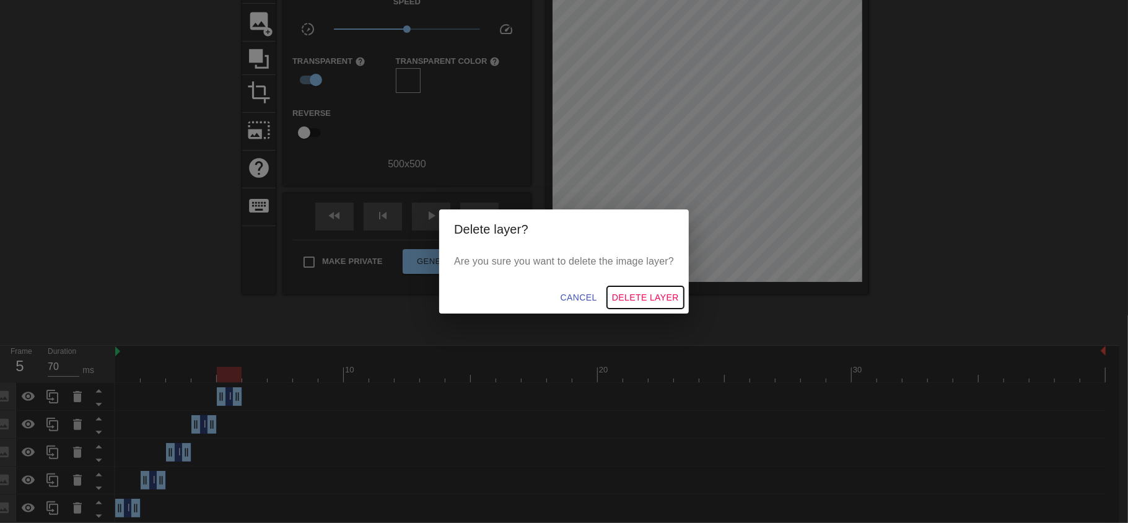
click at [651, 286] on button "Delete Layer" at bounding box center [645, 297] width 77 height 23
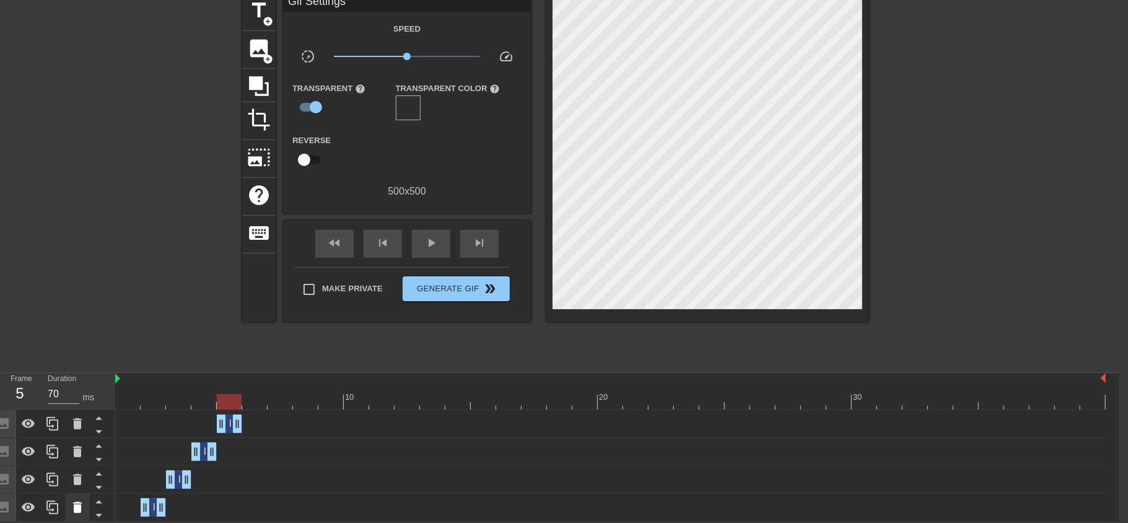
click at [74, 503] on icon at bounding box center [77, 507] width 15 height 15
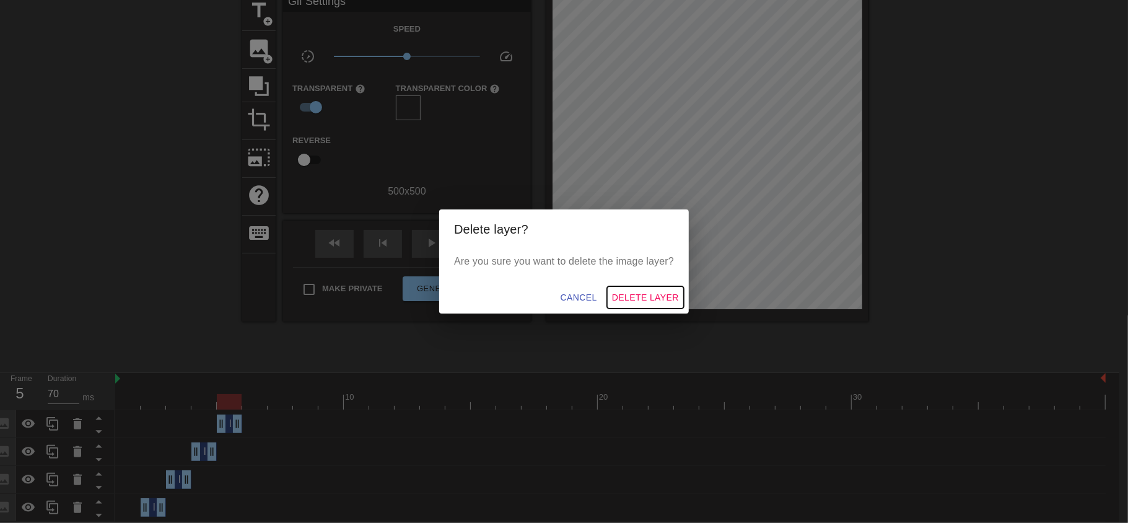
click at [651, 288] on button "Delete Layer" at bounding box center [645, 297] width 77 height 23
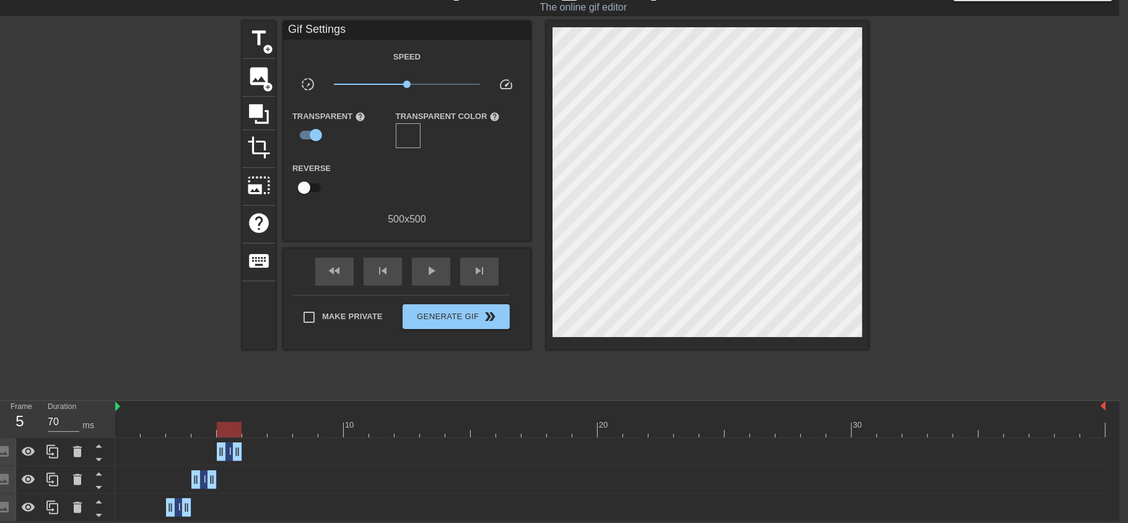
scroll to position [28, 9]
click at [74, 511] on icon at bounding box center [77, 507] width 9 height 11
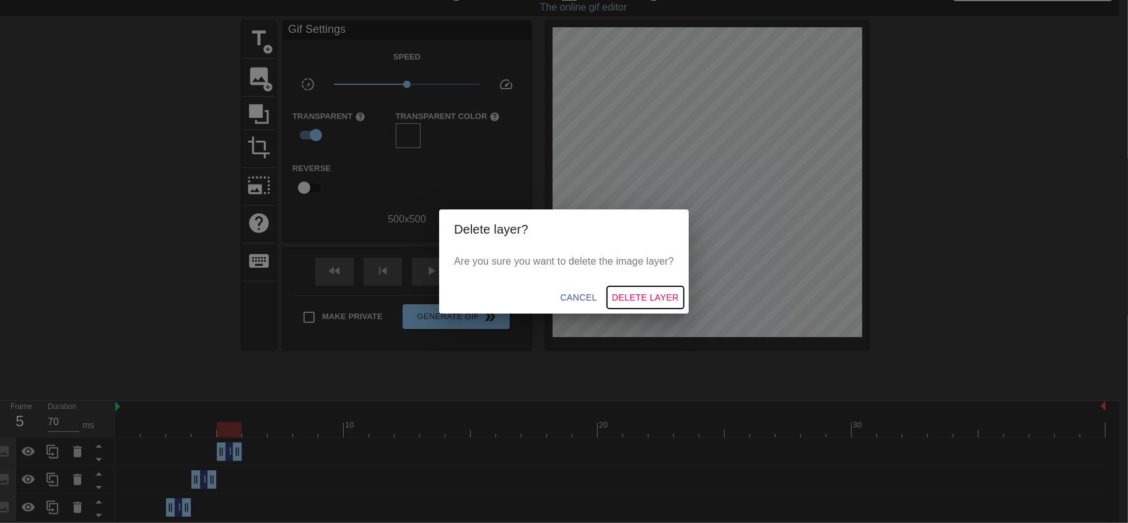
click at [647, 286] on button "Delete Layer" at bounding box center [645, 297] width 77 height 23
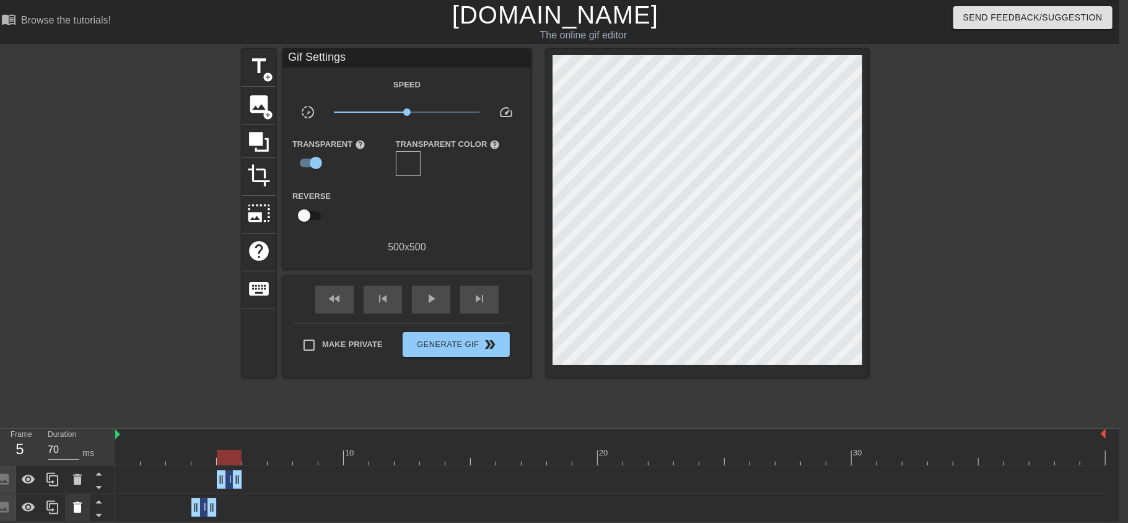
click at [75, 504] on icon at bounding box center [77, 507] width 9 height 11
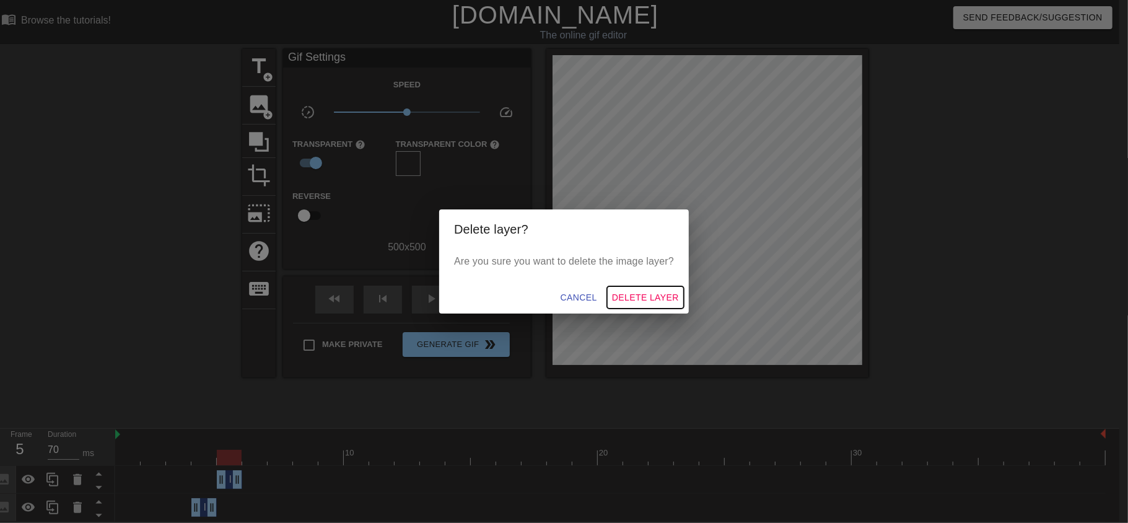
click at [651, 290] on span "Delete Layer" at bounding box center [645, 297] width 67 height 15
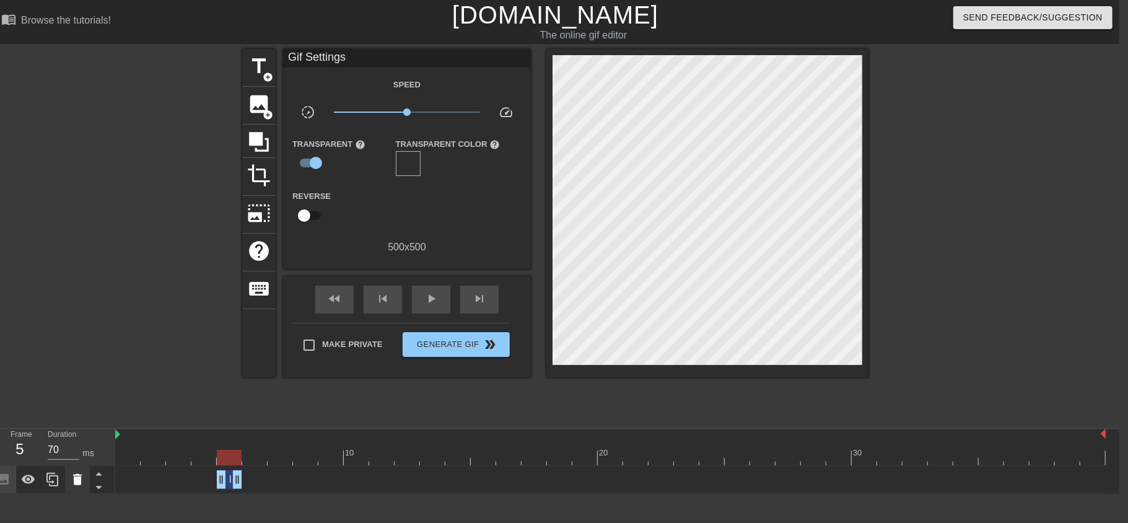
click at [76, 481] on icon at bounding box center [77, 479] width 9 height 11
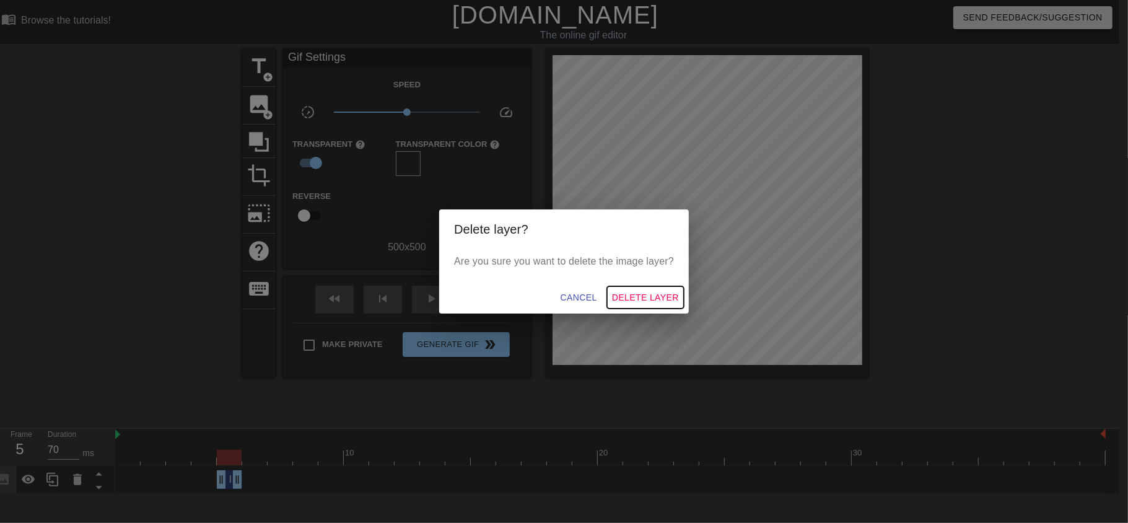
click at [653, 291] on span "Delete Layer" at bounding box center [645, 297] width 67 height 15
